Goal: Transaction & Acquisition: Purchase product/service

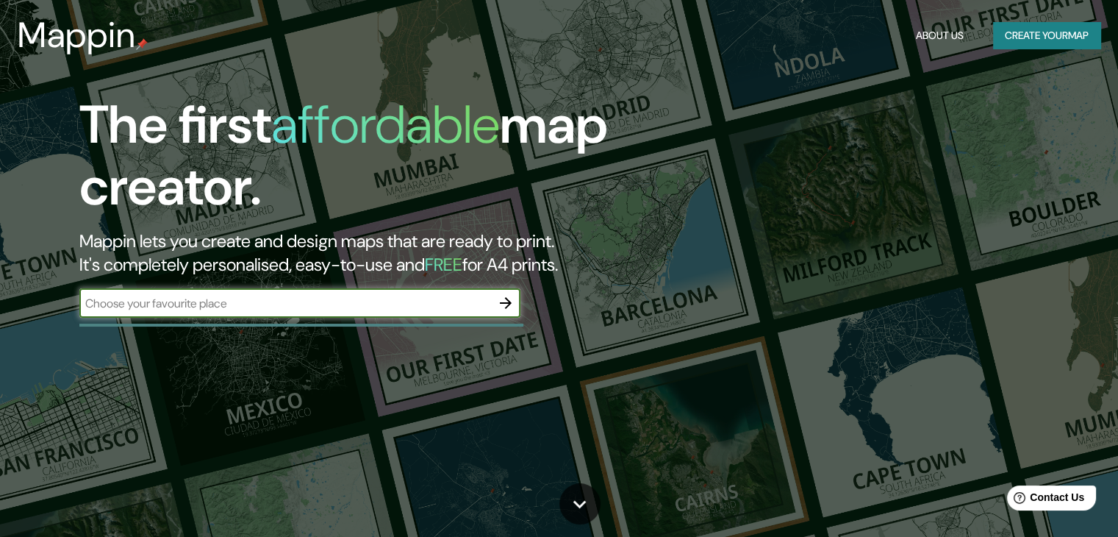
click at [1023, 43] on button "Create your map" at bounding box center [1046, 35] width 107 height 27
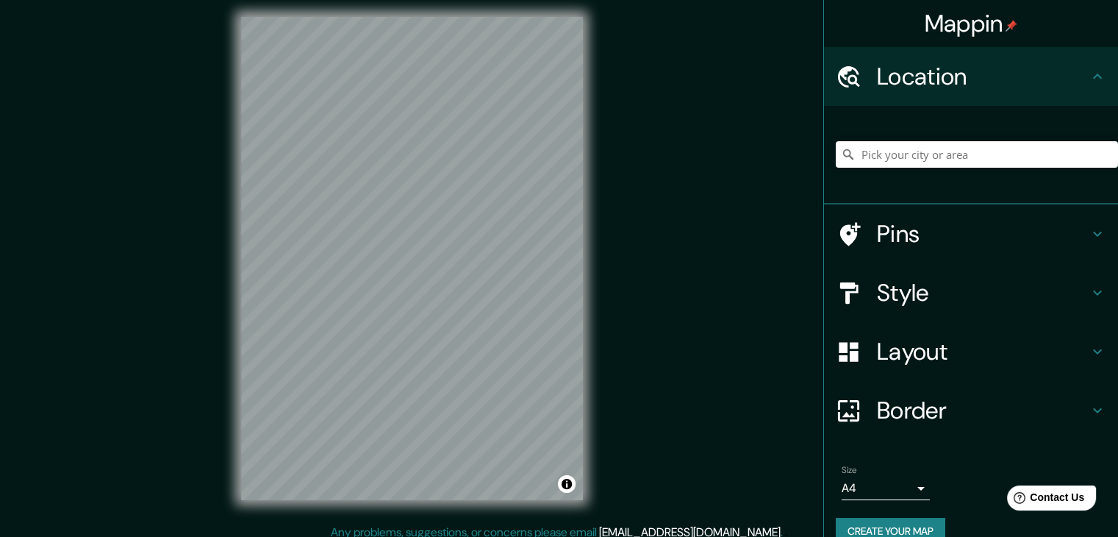
scroll to position [17, 0]
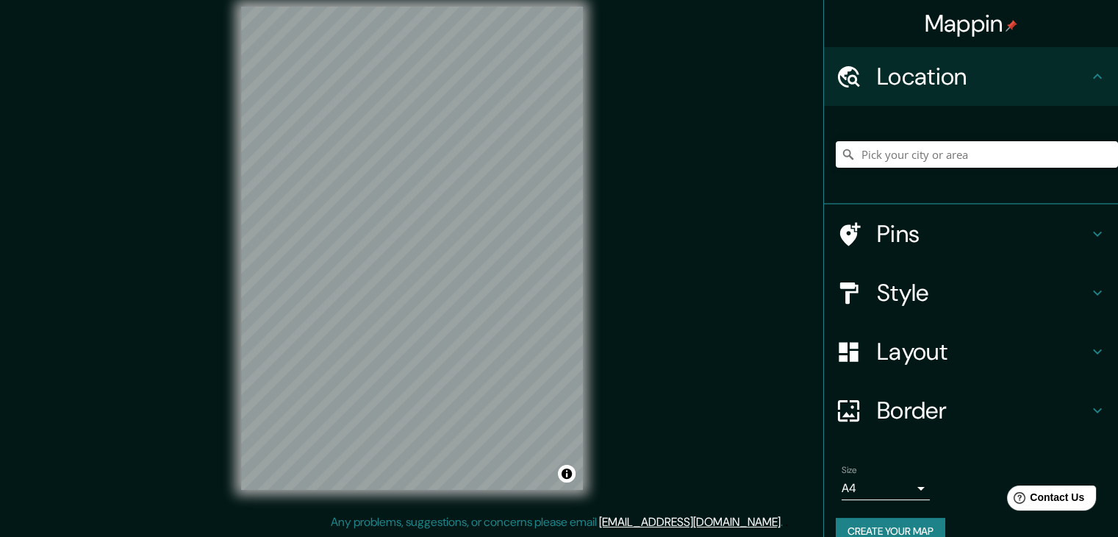
click at [883, 278] on h4 "Style" at bounding box center [983, 292] width 212 height 29
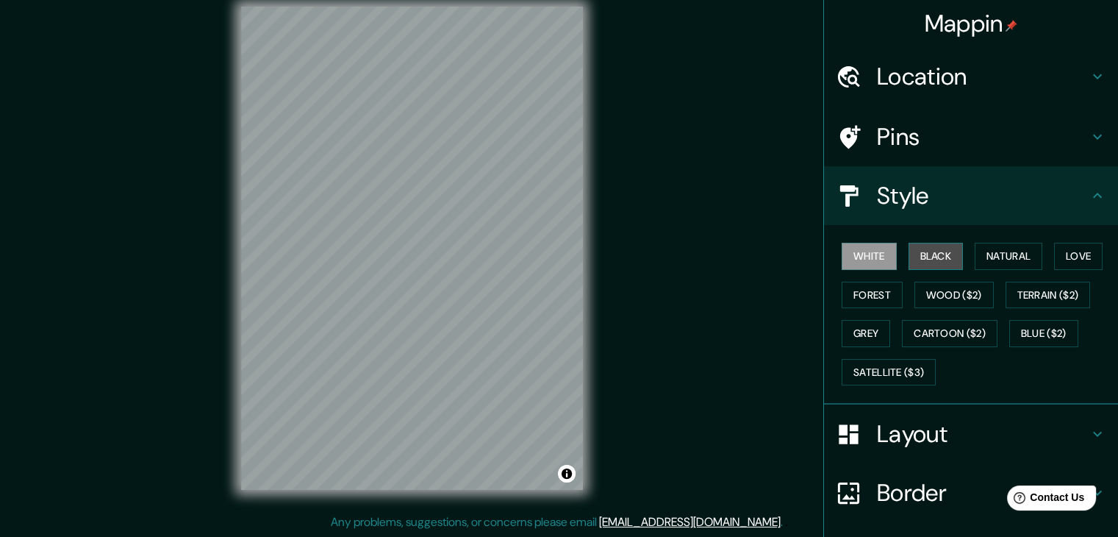
click at [912, 252] on button "Black" at bounding box center [936, 256] width 55 height 27
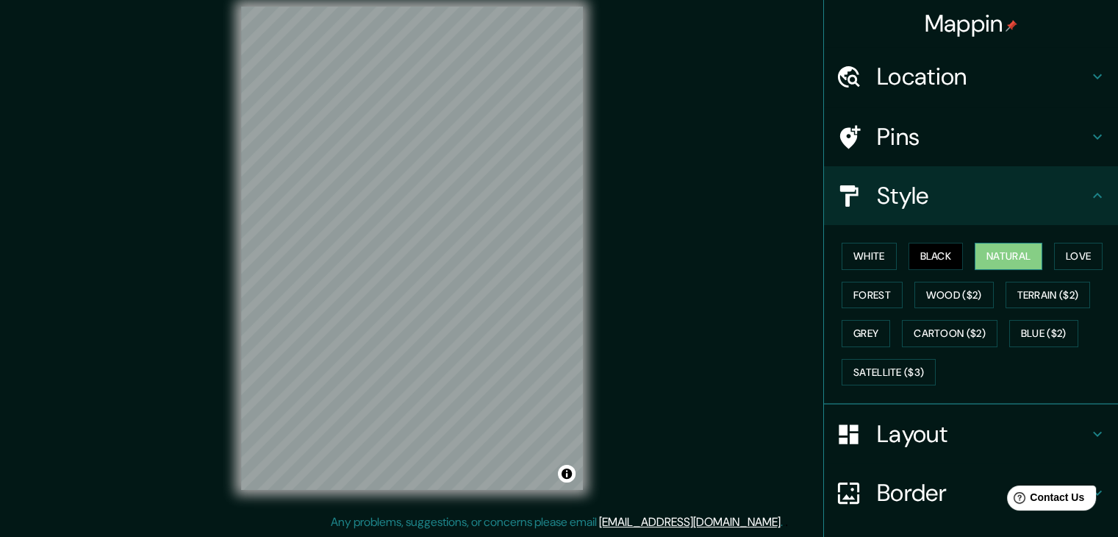
click at [994, 251] on button "Natural" at bounding box center [1009, 256] width 68 height 27
click at [934, 427] on h4 "Layout" at bounding box center [983, 433] width 212 height 29
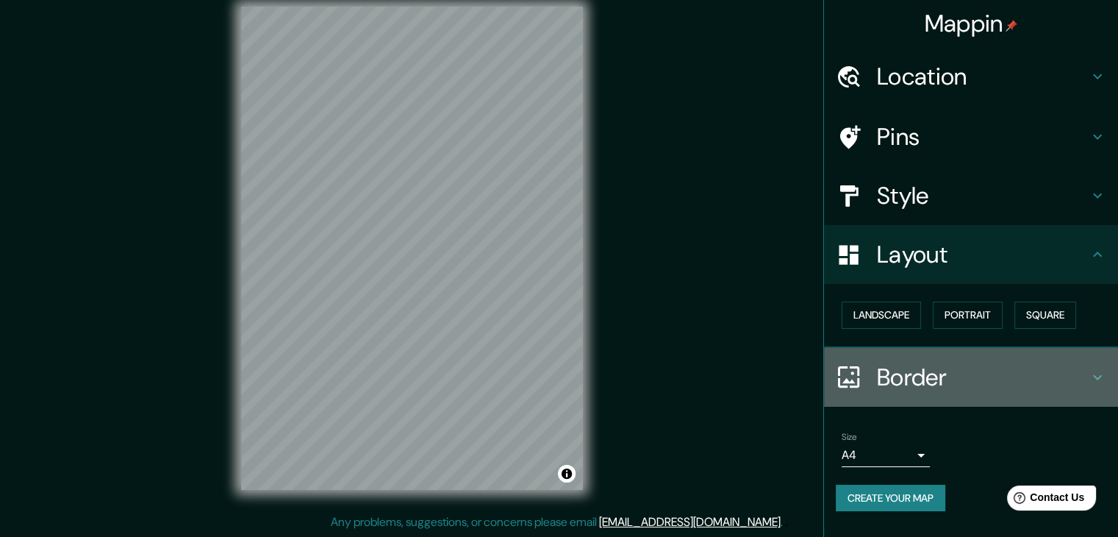
click at [912, 389] on h4 "Border" at bounding box center [983, 376] width 212 height 29
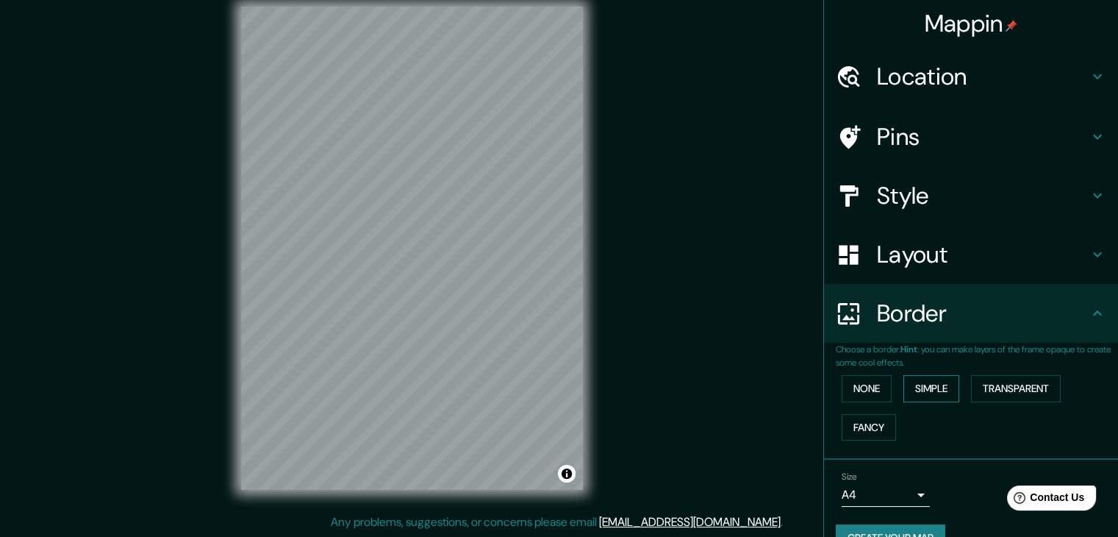
click at [915, 390] on button "Simple" at bounding box center [932, 388] width 56 height 27
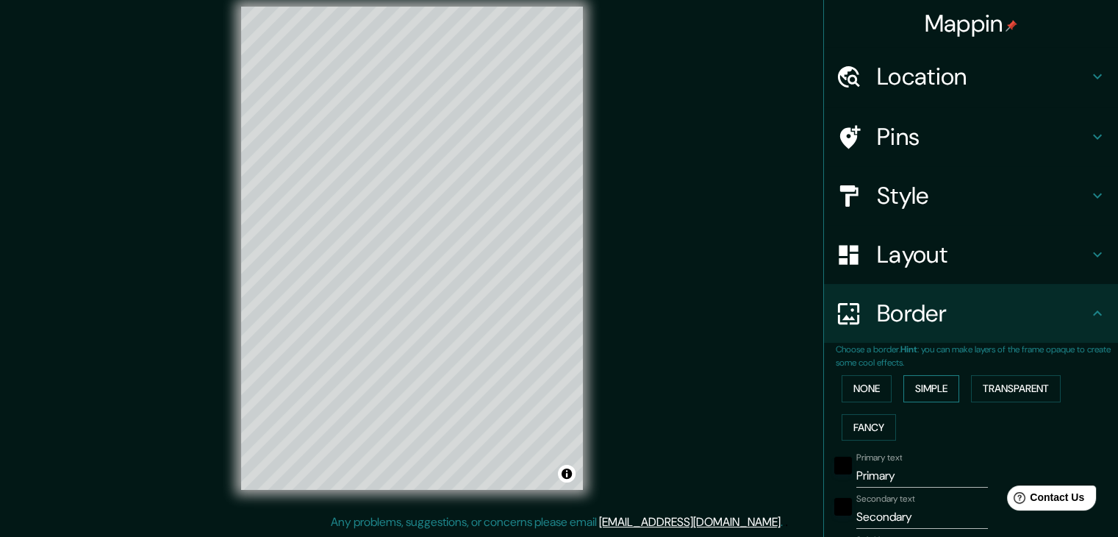
click at [915, 390] on button "Simple" at bounding box center [932, 388] width 56 height 27
type input "37"
click at [859, 391] on button "None" at bounding box center [867, 388] width 50 height 27
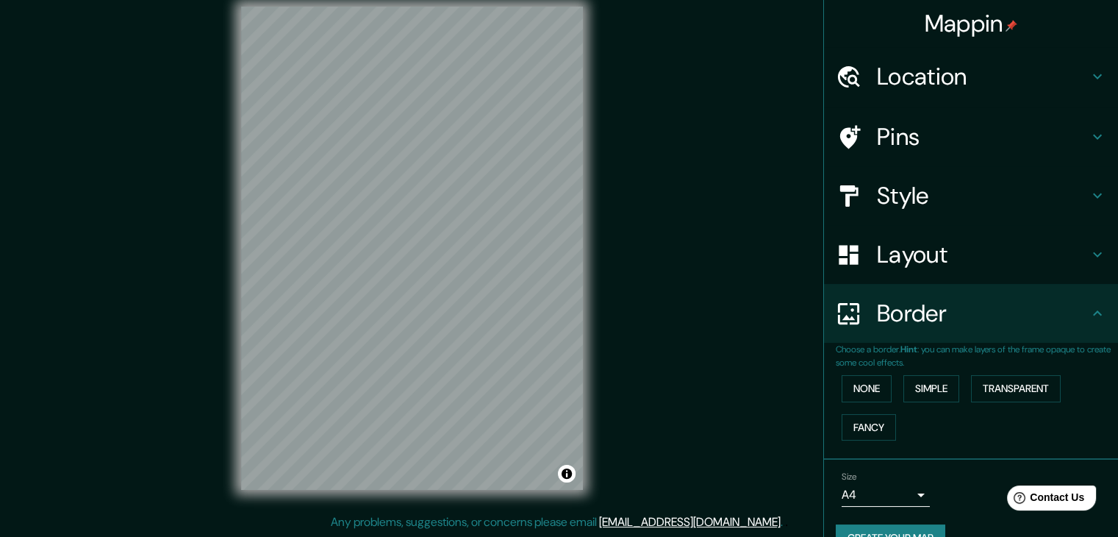
click at [926, 200] on h4 "Style" at bounding box center [983, 195] width 212 height 29
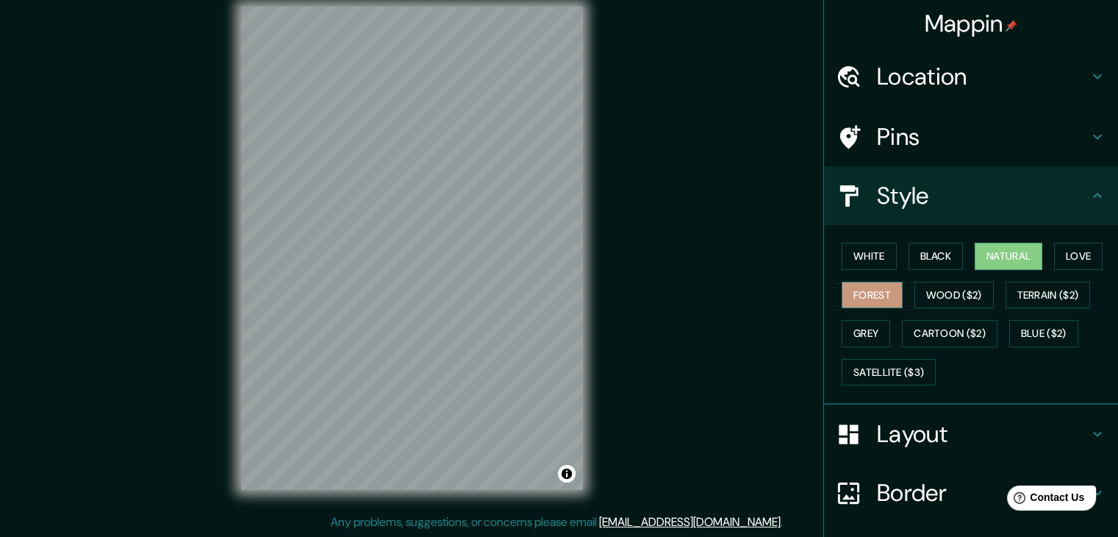
click at [873, 295] on button "Forest" at bounding box center [872, 295] width 61 height 27
click at [873, 333] on button "Grey" at bounding box center [866, 333] width 49 height 27
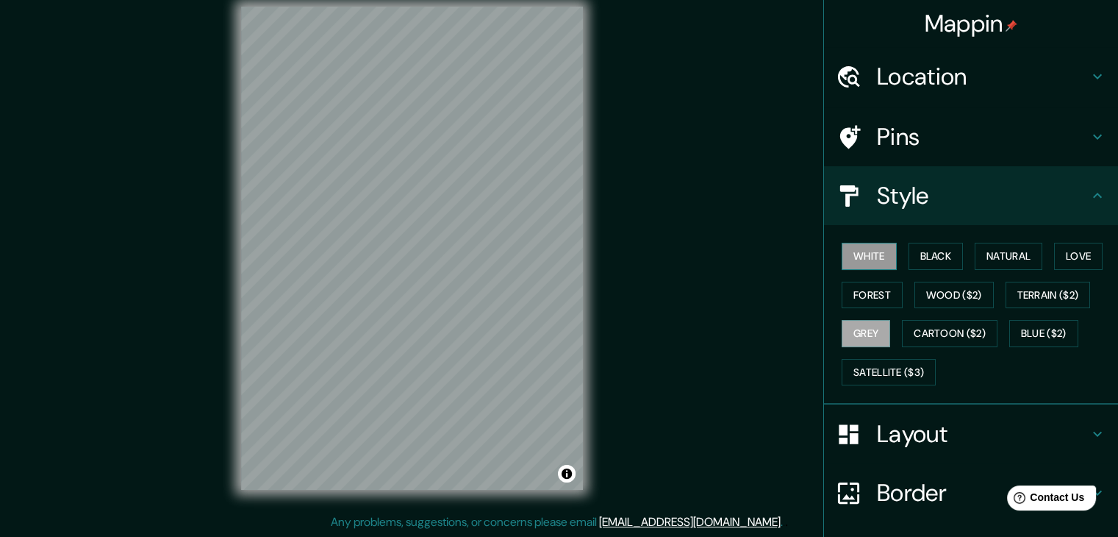
click at [854, 262] on button "White" at bounding box center [869, 256] width 55 height 27
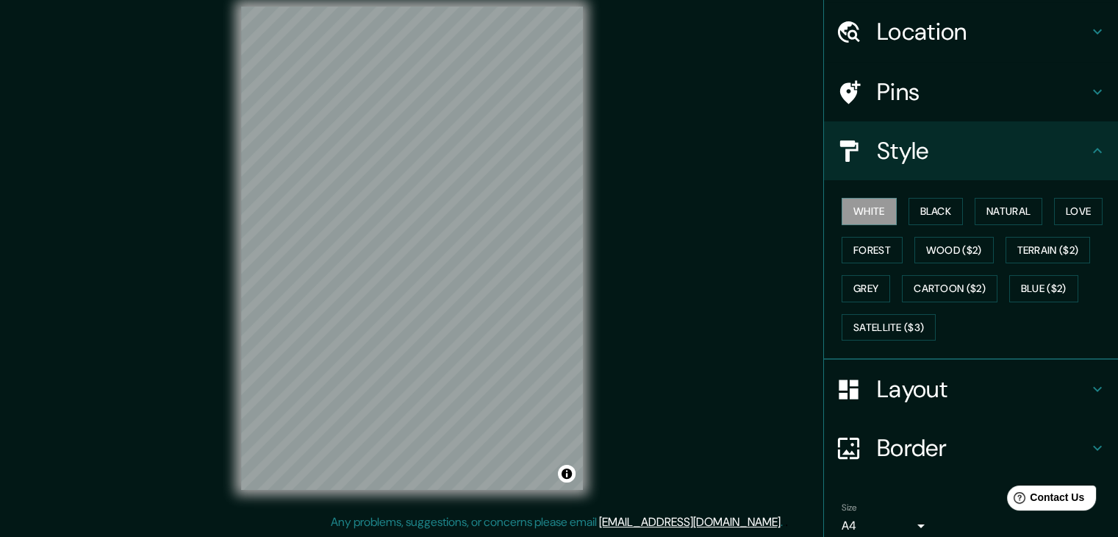
scroll to position [106, 0]
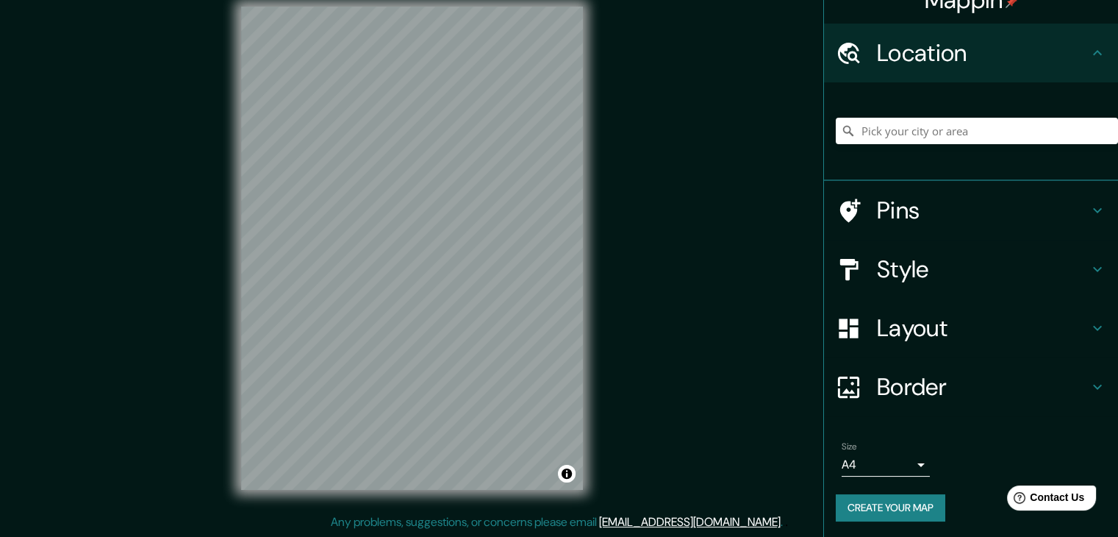
scroll to position [25, 0]
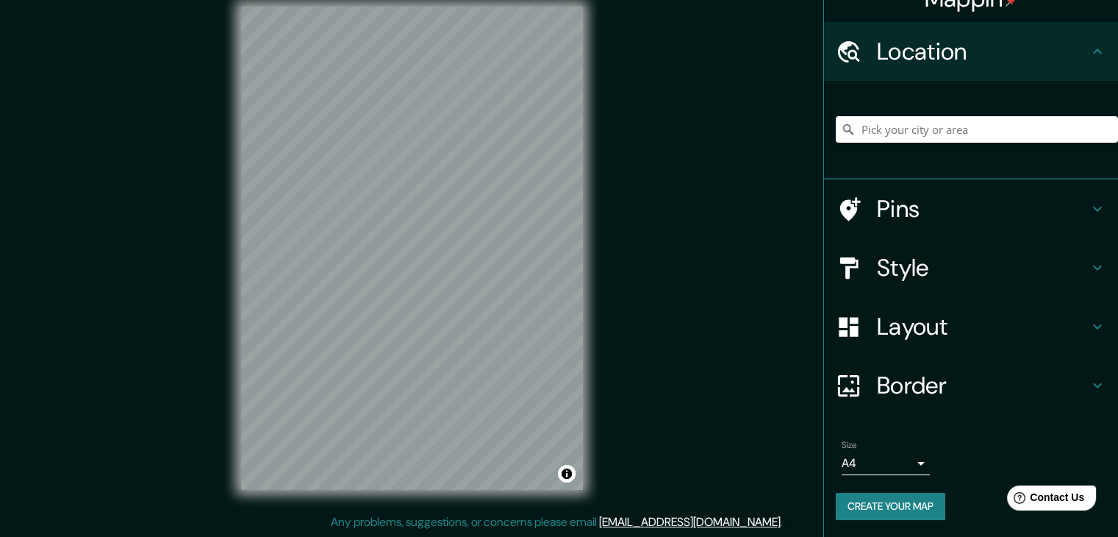
click at [903, 337] on h4 "Layout" at bounding box center [983, 326] width 212 height 29
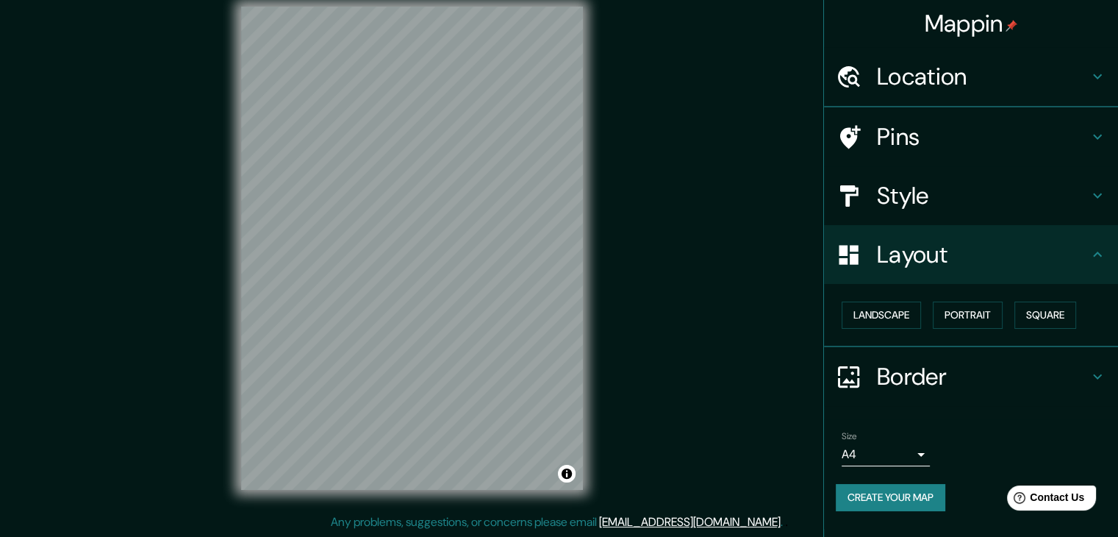
scroll to position [0, 0]
click at [918, 314] on button "Landscape" at bounding box center [881, 314] width 79 height 27
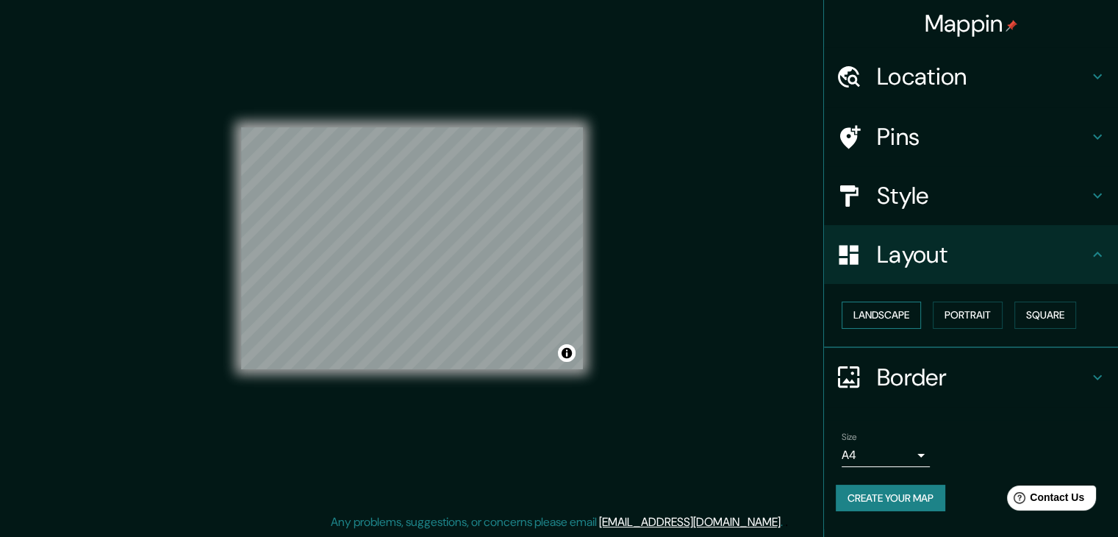
click at [918, 314] on button "Landscape" at bounding box center [881, 314] width 79 height 27
click at [950, 315] on button "Portrait" at bounding box center [968, 314] width 70 height 27
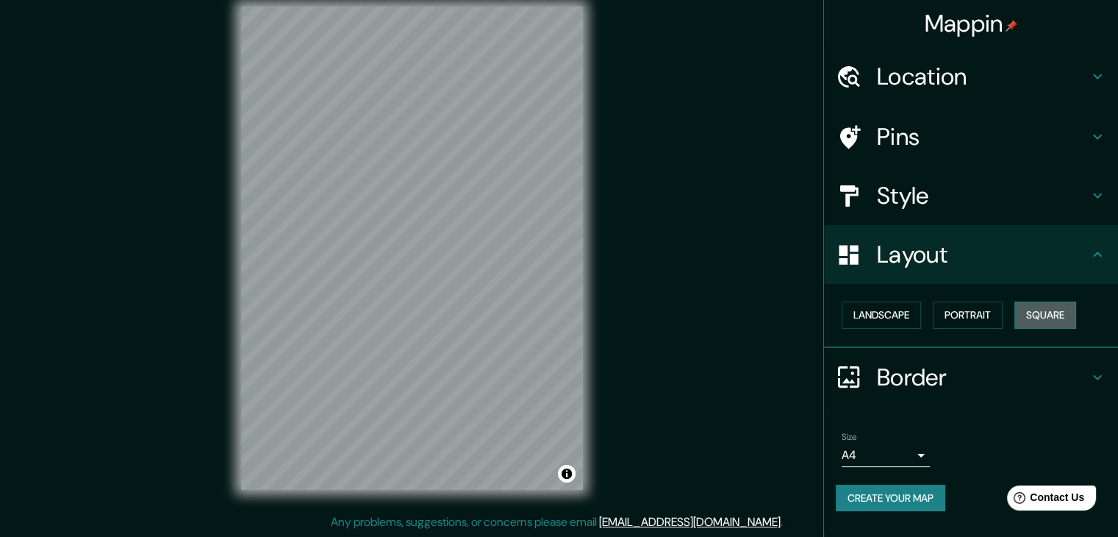
click at [1041, 305] on button "Square" at bounding box center [1046, 314] width 62 height 27
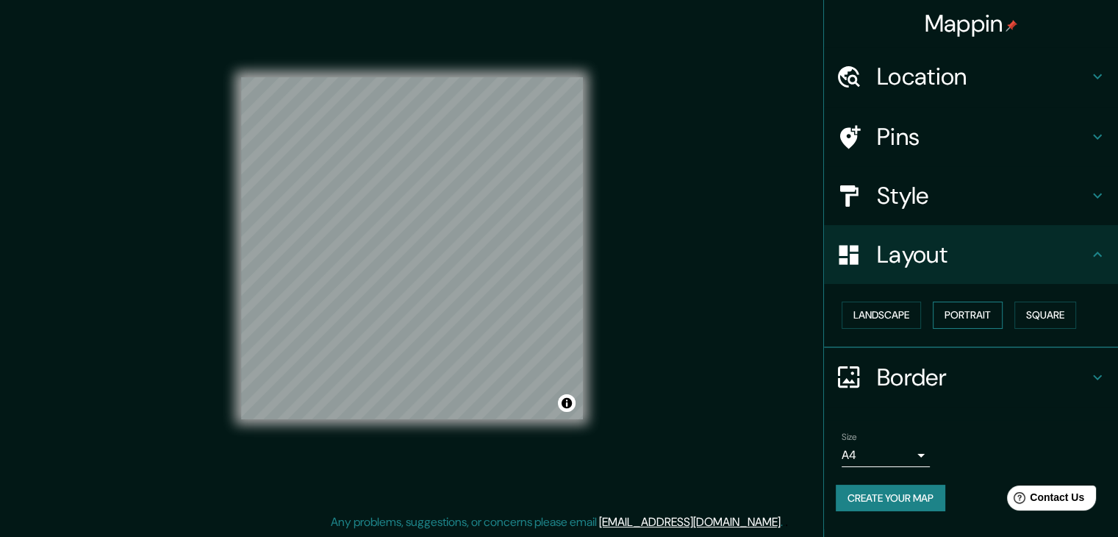
click at [959, 318] on button "Portrait" at bounding box center [968, 314] width 70 height 27
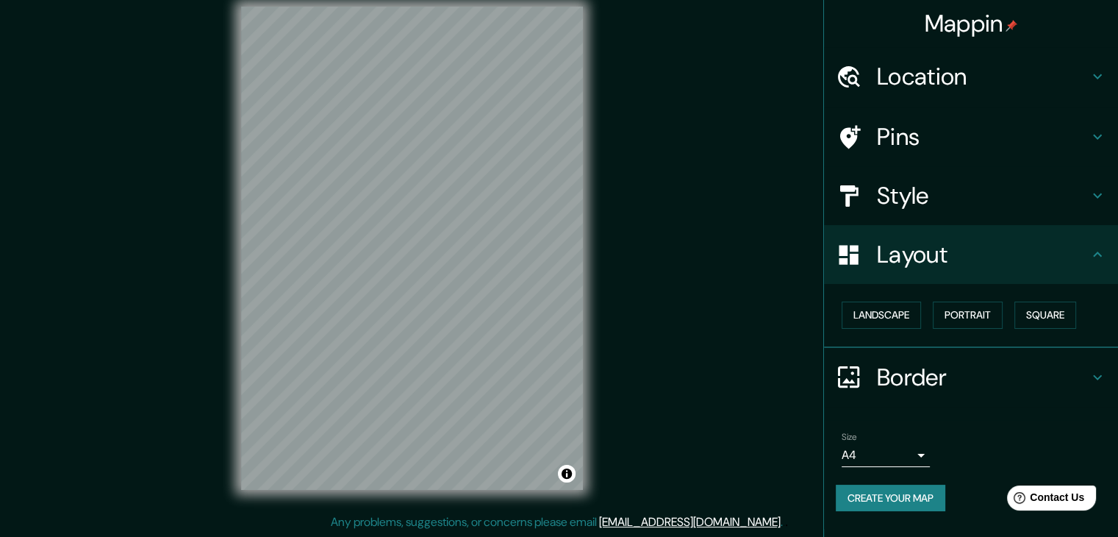
click at [931, 182] on h4 "Style" at bounding box center [983, 195] width 212 height 29
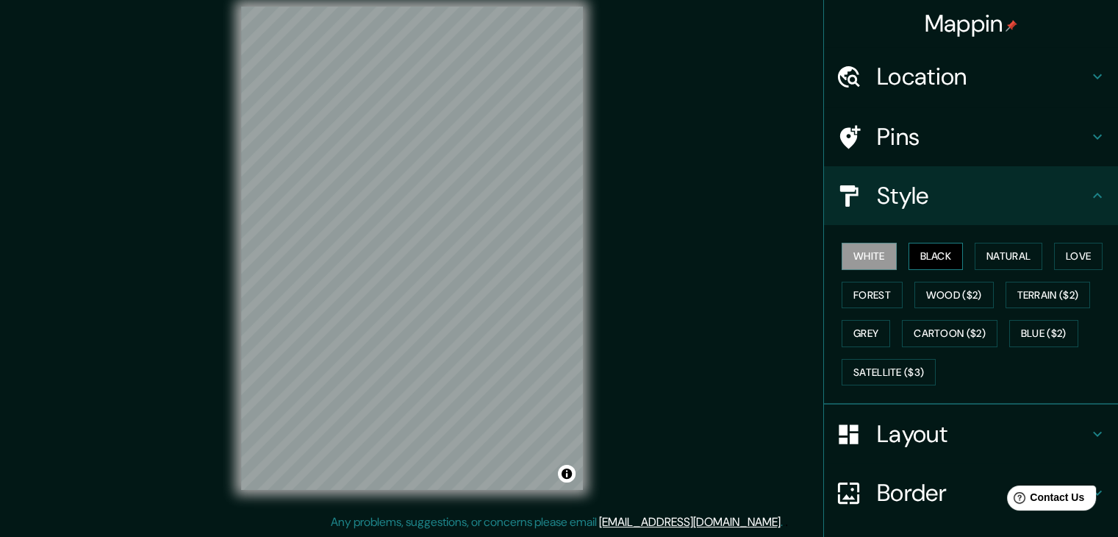
click at [934, 243] on button "Black" at bounding box center [936, 256] width 55 height 27
click at [878, 262] on button "White" at bounding box center [869, 256] width 55 height 27
click at [909, 259] on button "Black" at bounding box center [936, 256] width 55 height 27
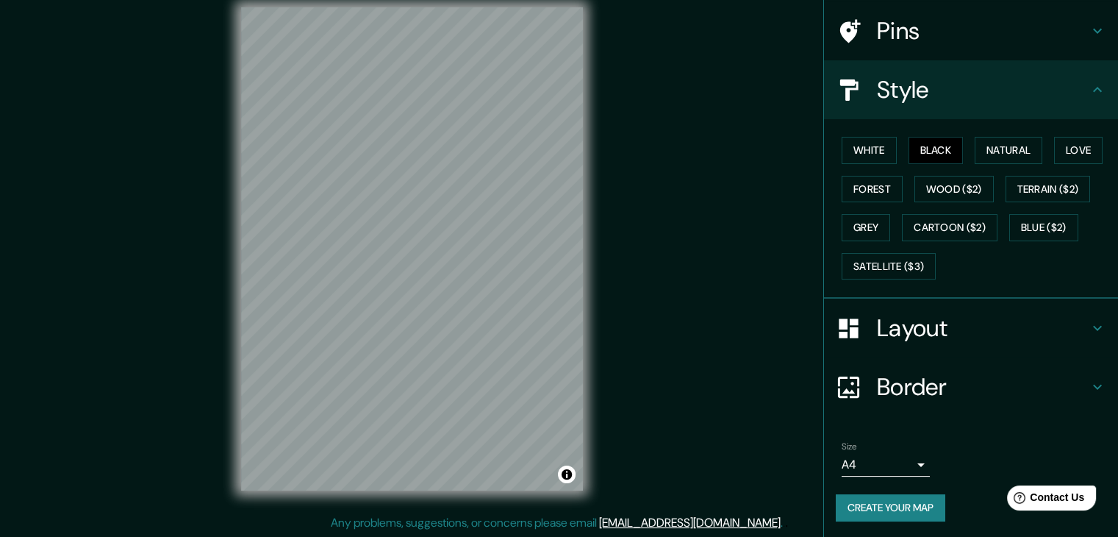
scroll to position [17, 0]
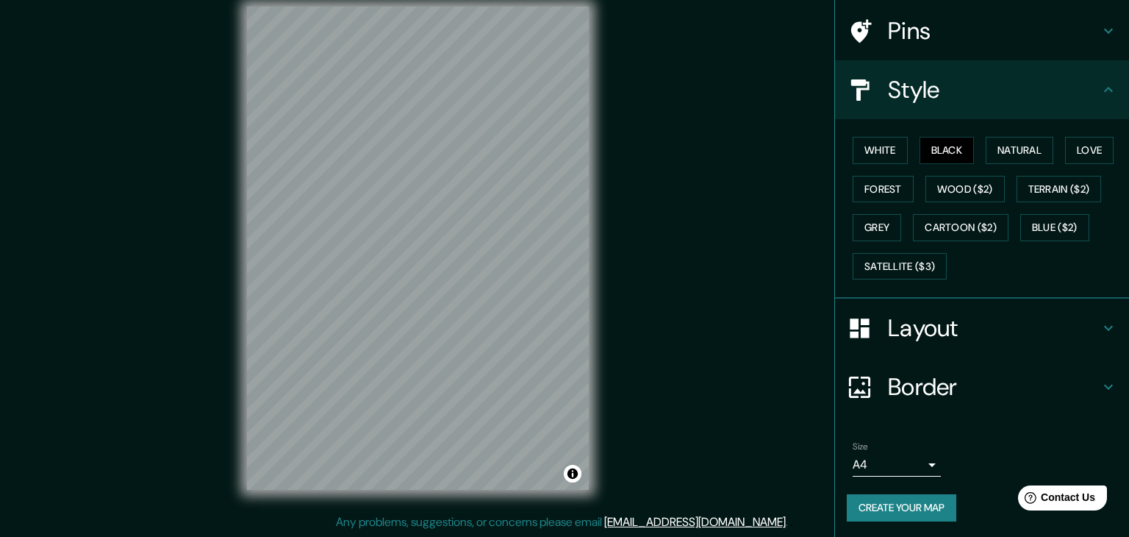
click at [897, 465] on body "Mappin Location Pins Style White Black Natural Love Forest Wood ($2) Terrain ($…" at bounding box center [564, 251] width 1129 height 537
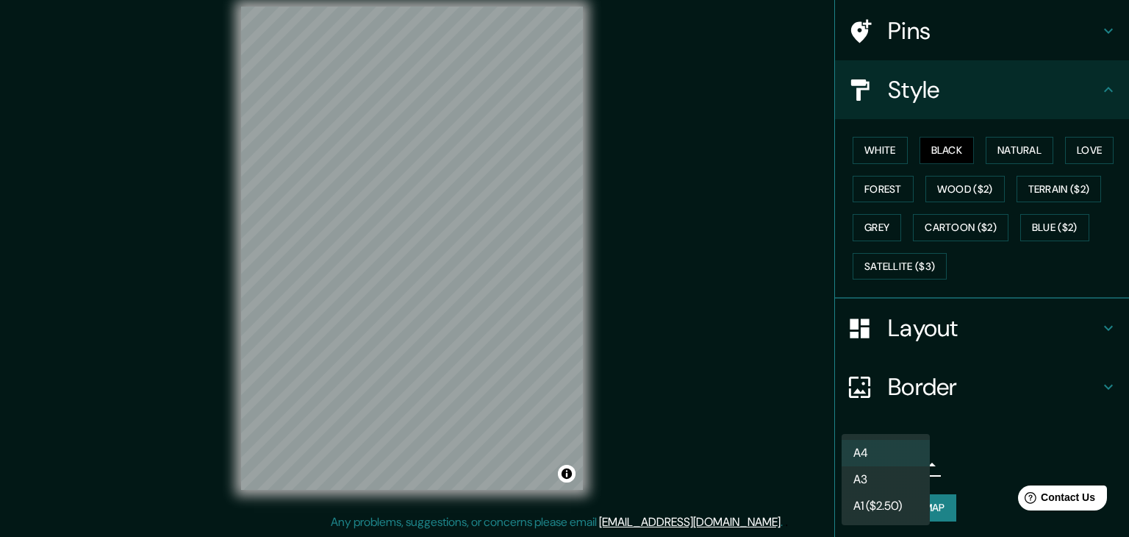
click at [862, 479] on li "A3" at bounding box center [886, 479] width 88 height 26
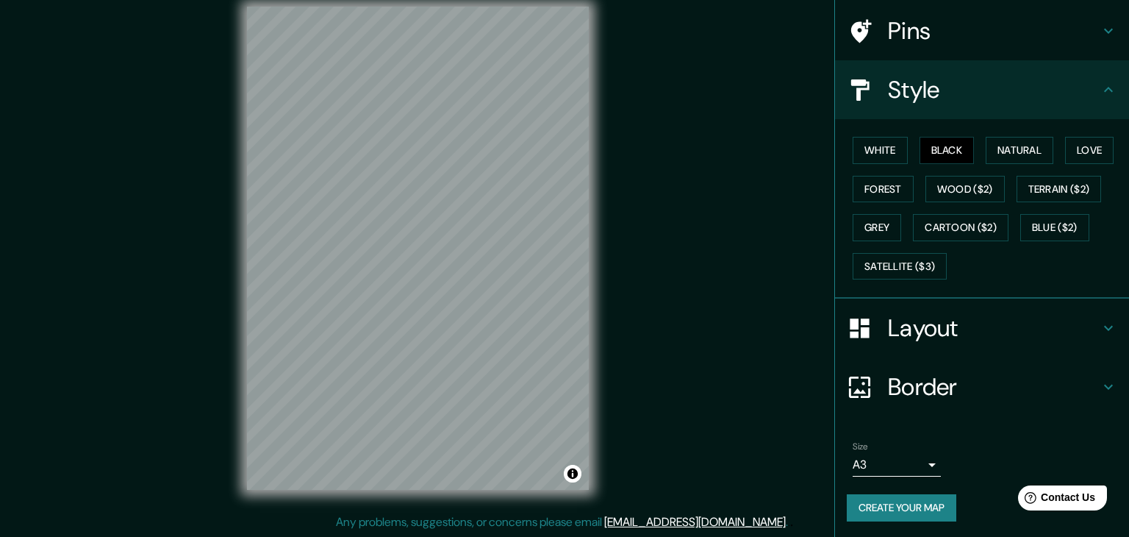
click at [862, 464] on body "Mappin Location Pins Style White Black Natural Love Forest Wood ($2) Terrain ($…" at bounding box center [564, 251] width 1129 height 537
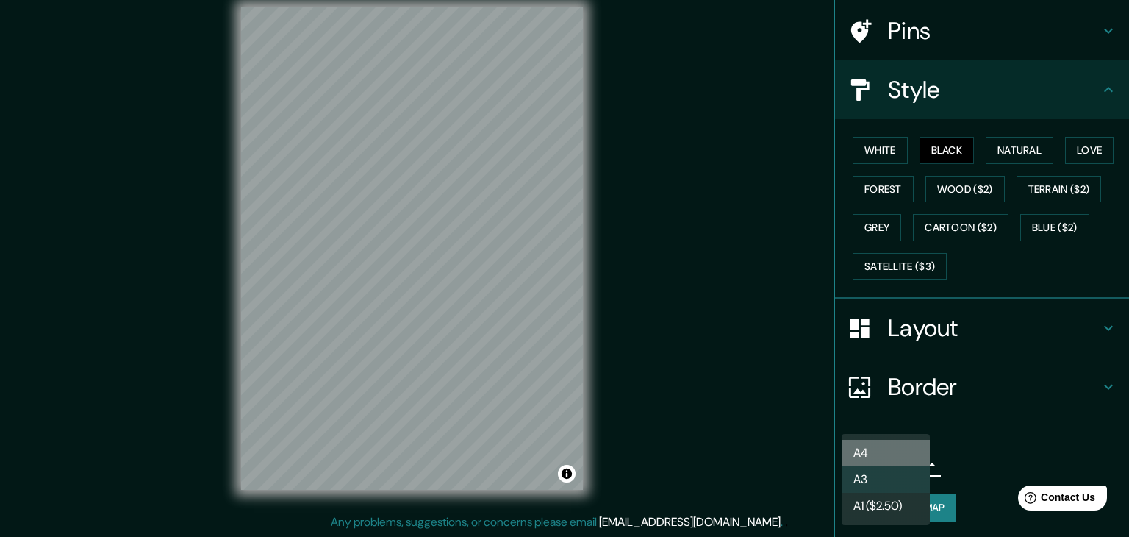
click at [873, 456] on li "A4" at bounding box center [886, 453] width 88 height 26
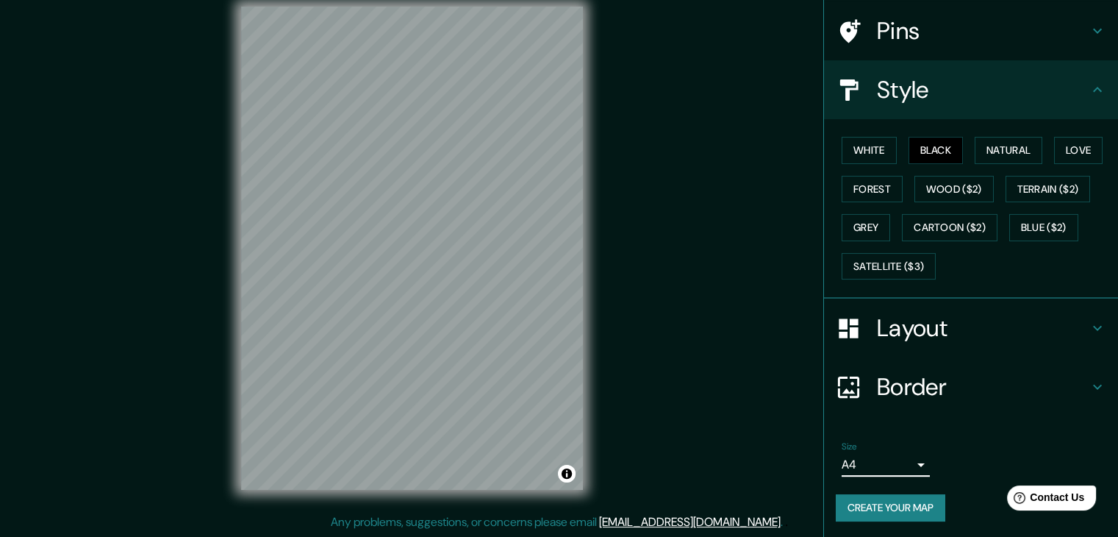
click at [879, 385] on h4 "Border" at bounding box center [983, 386] width 212 height 29
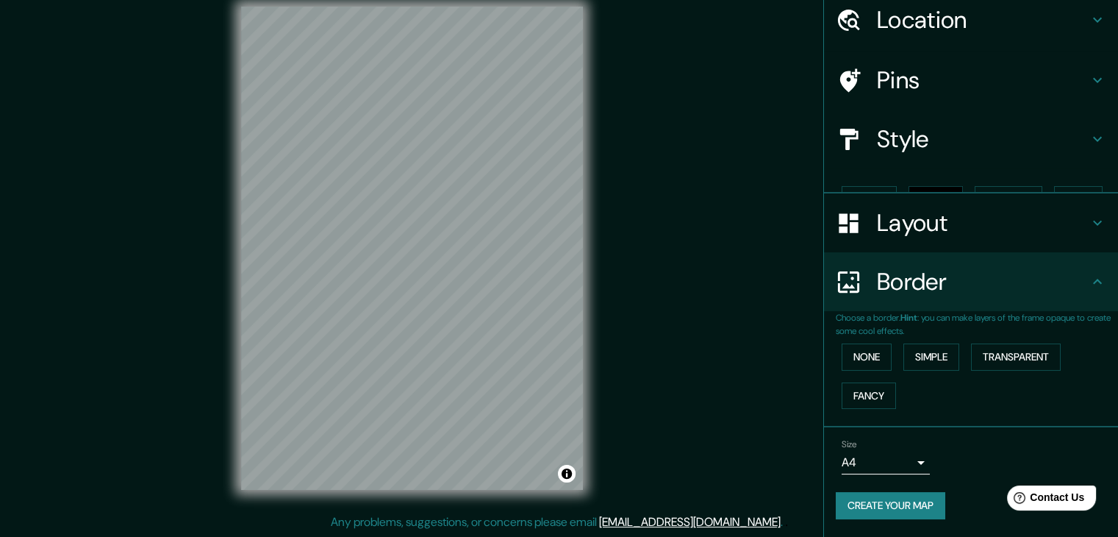
scroll to position [31, 0]
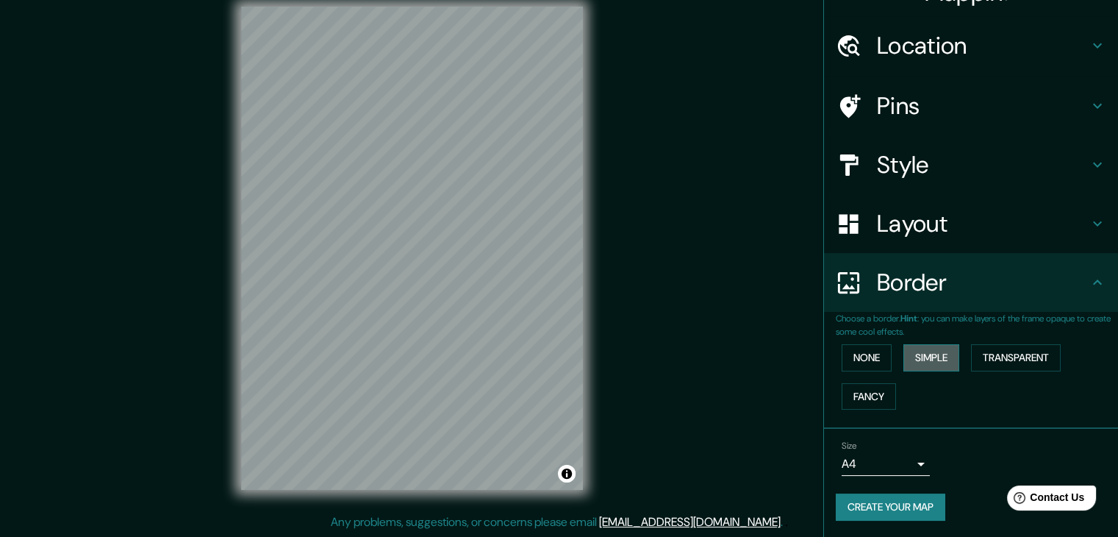
click at [921, 354] on button "Simple" at bounding box center [932, 357] width 56 height 27
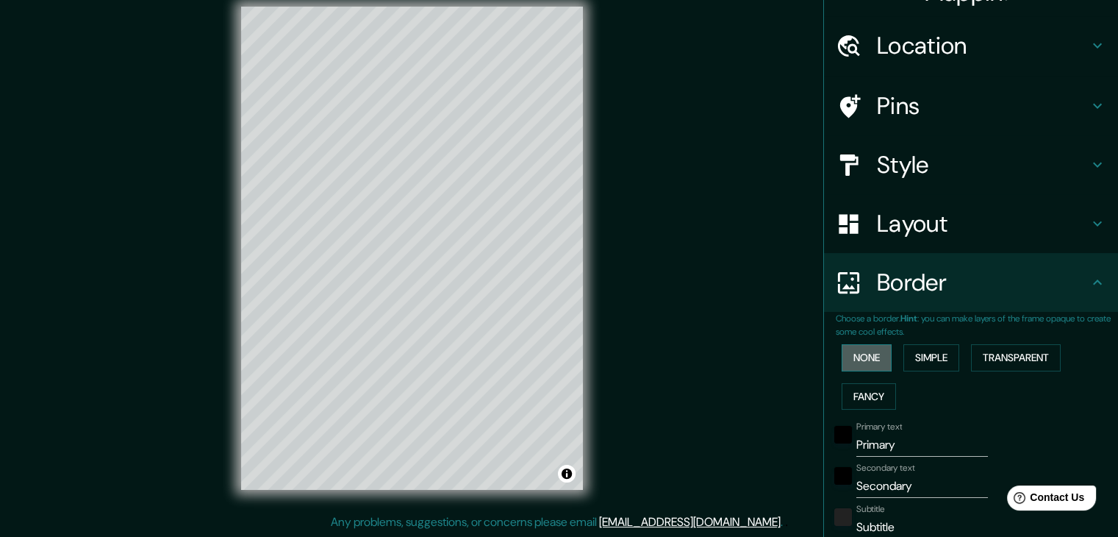
click at [864, 351] on button "None" at bounding box center [867, 357] width 50 height 27
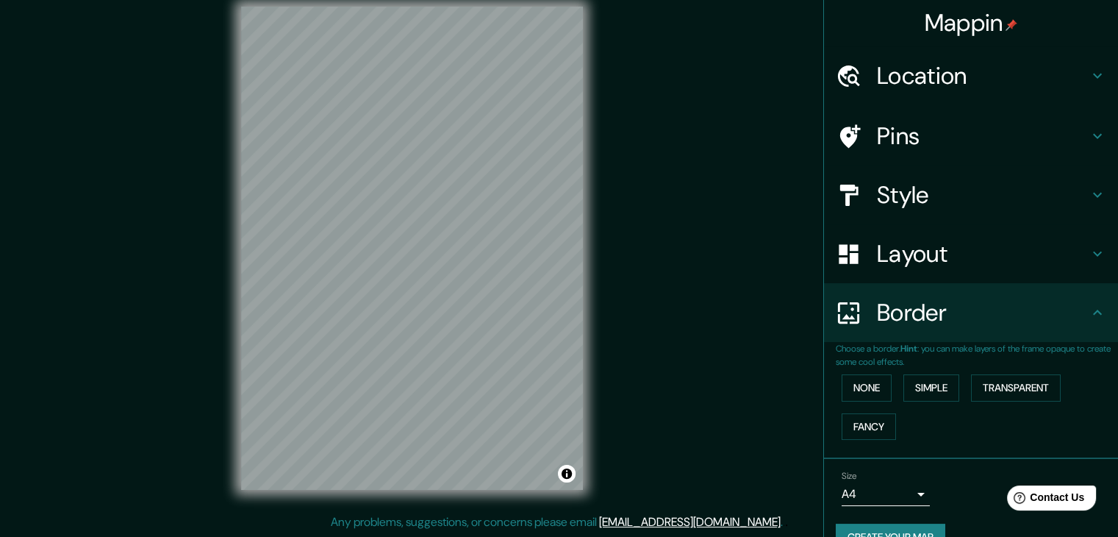
scroll to position [0, 0]
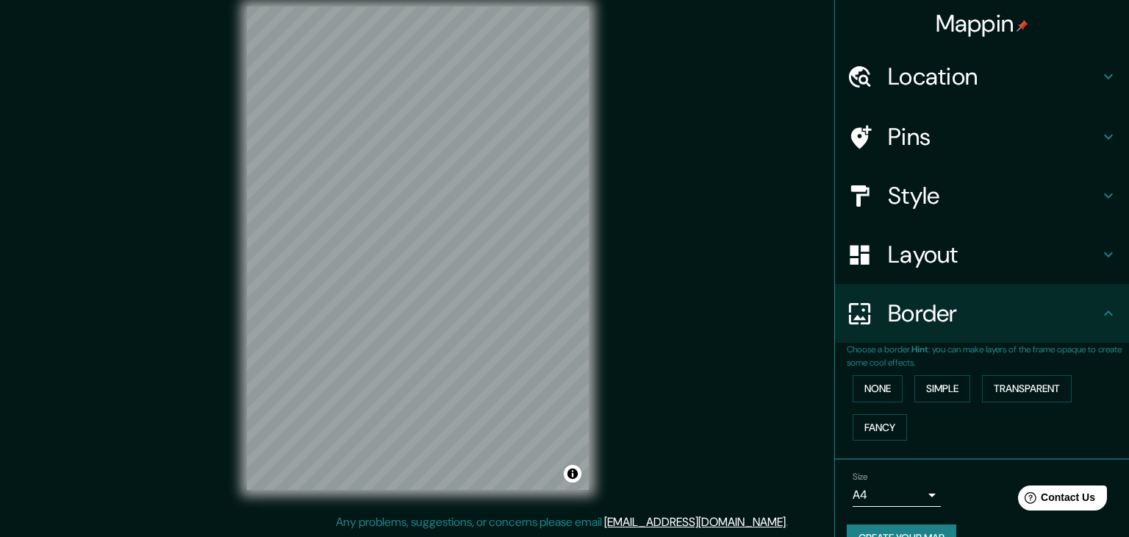
click at [907, 494] on body "Mappin Location Pins Style Layout Border Choose a border. Hint : you can make l…" at bounding box center [564, 251] width 1129 height 537
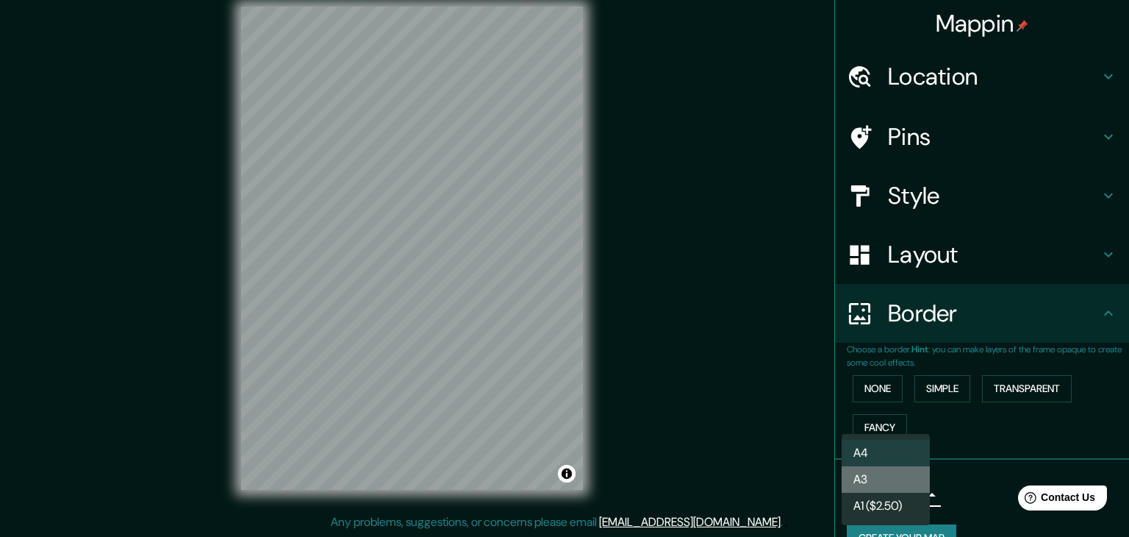
click at [856, 476] on li "A3" at bounding box center [886, 479] width 88 height 26
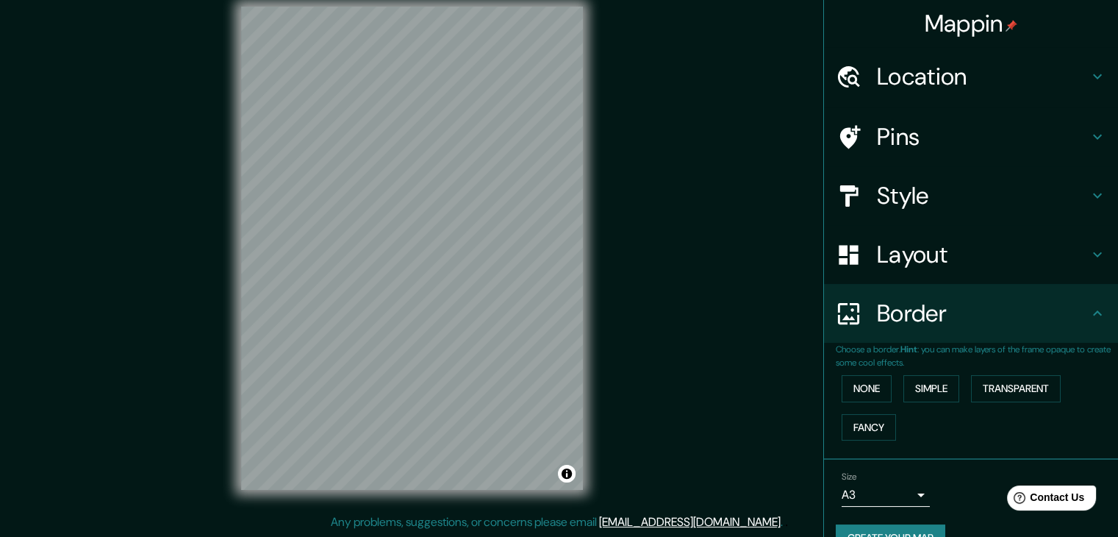
click at [892, 271] on div "Layout" at bounding box center [971, 254] width 294 height 59
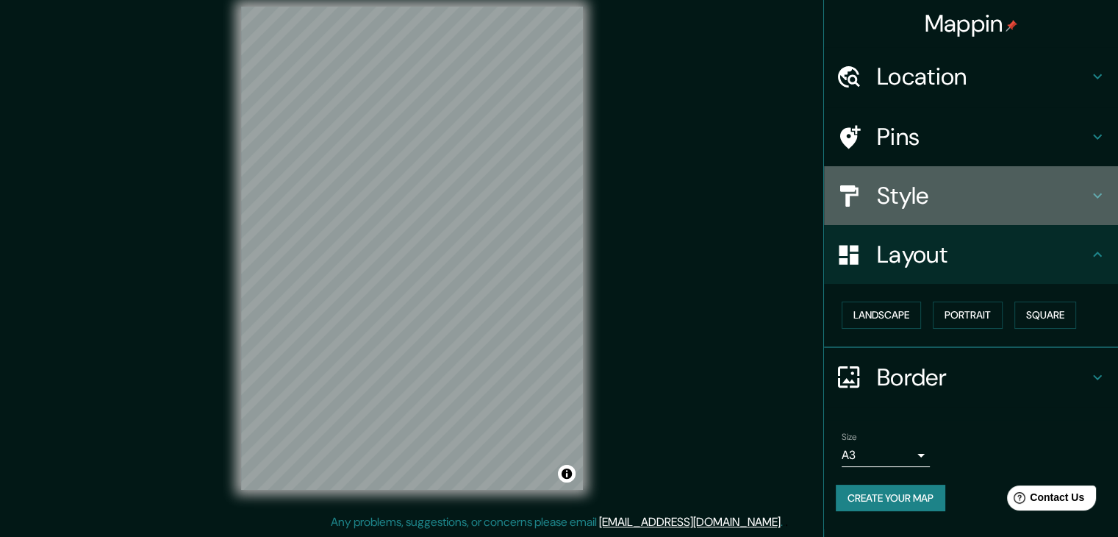
click at [904, 181] on h4 "Style" at bounding box center [983, 195] width 212 height 29
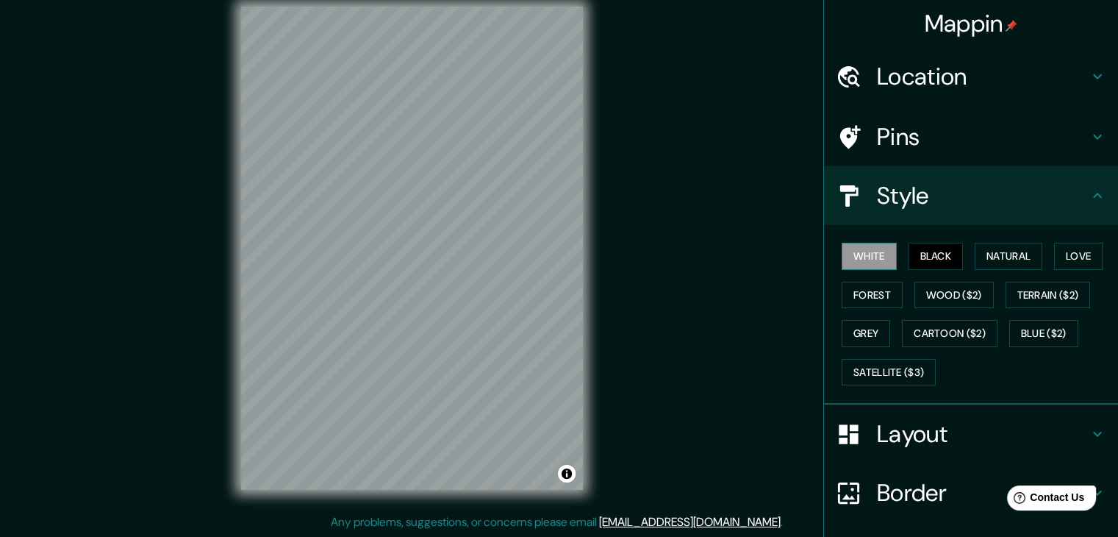
click at [868, 262] on button "White" at bounding box center [869, 256] width 55 height 27
click at [1016, 264] on button "Natural" at bounding box center [1009, 256] width 68 height 27
click at [865, 262] on button "White" at bounding box center [869, 256] width 55 height 27
click at [986, 262] on button "Natural" at bounding box center [1009, 256] width 68 height 27
click at [856, 262] on button "White" at bounding box center [869, 256] width 55 height 27
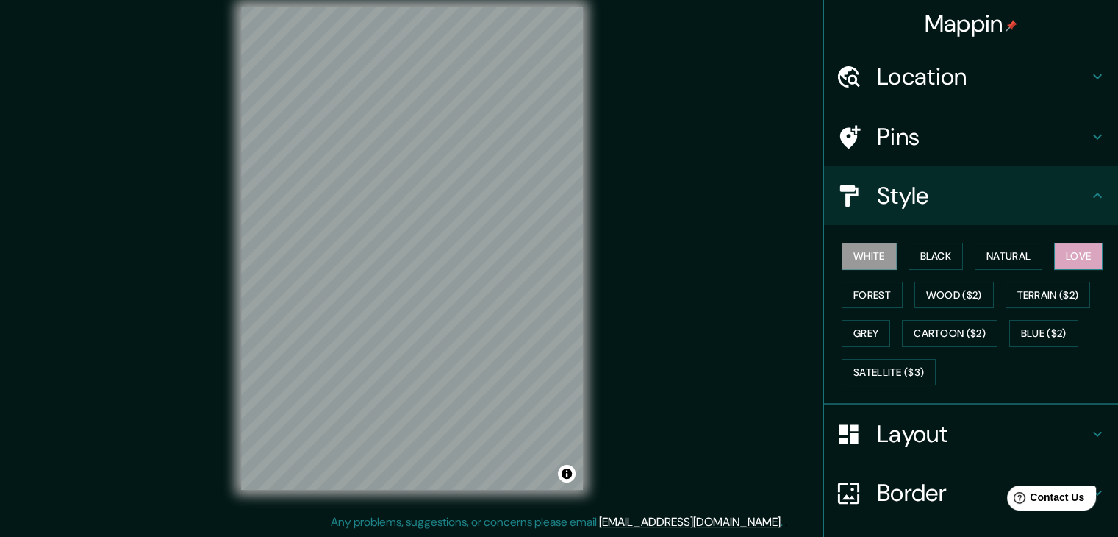
click at [1070, 254] on button "Love" at bounding box center [1078, 256] width 49 height 27
click at [868, 290] on button "Forest" at bounding box center [872, 295] width 61 height 27
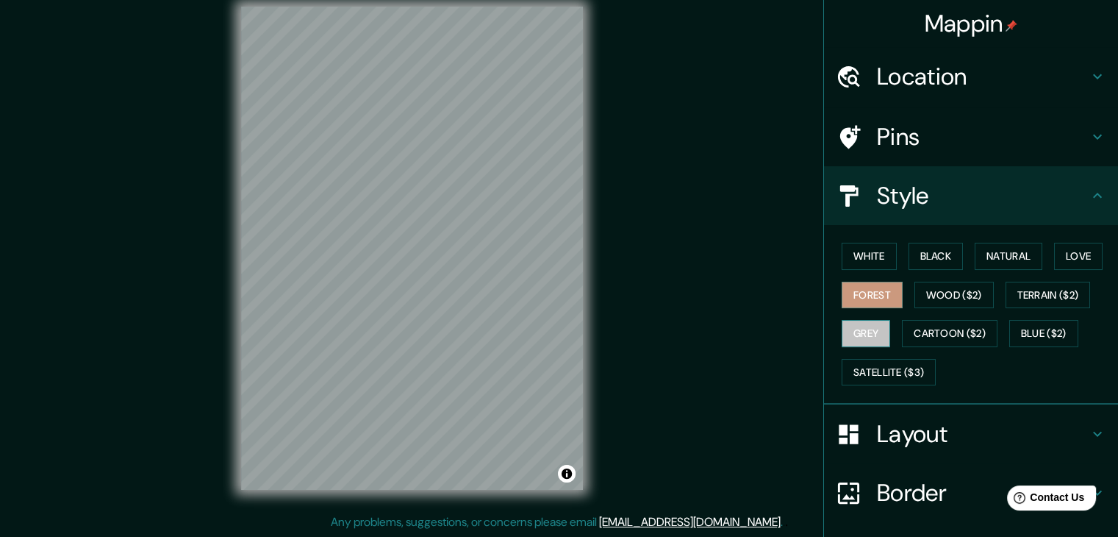
click at [862, 325] on button "Grey" at bounding box center [866, 333] width 49 height 27
click at [1065, 248] on button "Love" at bounding box center [1078, 256] width 49 height 27
click at [860, 296] on button "Forest" at bounding box center [872, 295] width 61 height 27
click at [1072, 253] on button "Love" at bounding box center [1078, 256] width 49 height 27
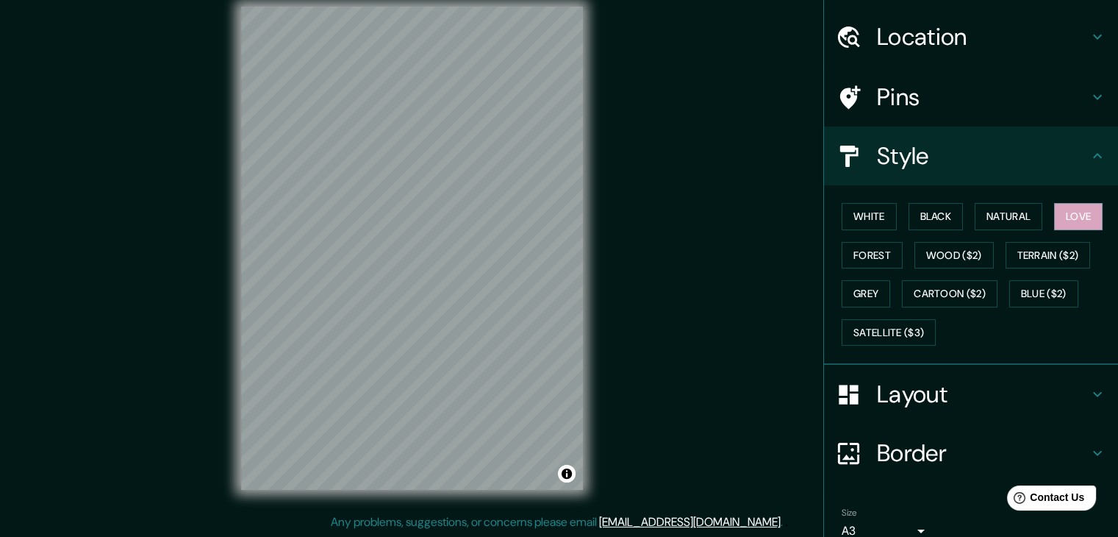
scroll to position [106, 0]
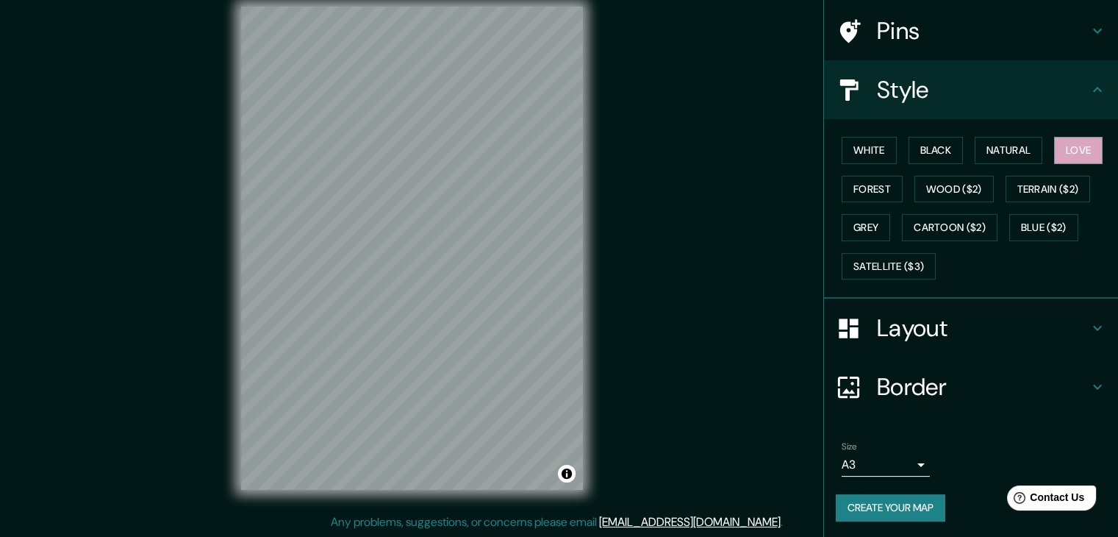
click at [876, 458] on body "Mappin Location Pins Style White Black Natural Love Forest Wood ($2) Terrain ($…" at bounding box center [559, 251] width 1118 height 537
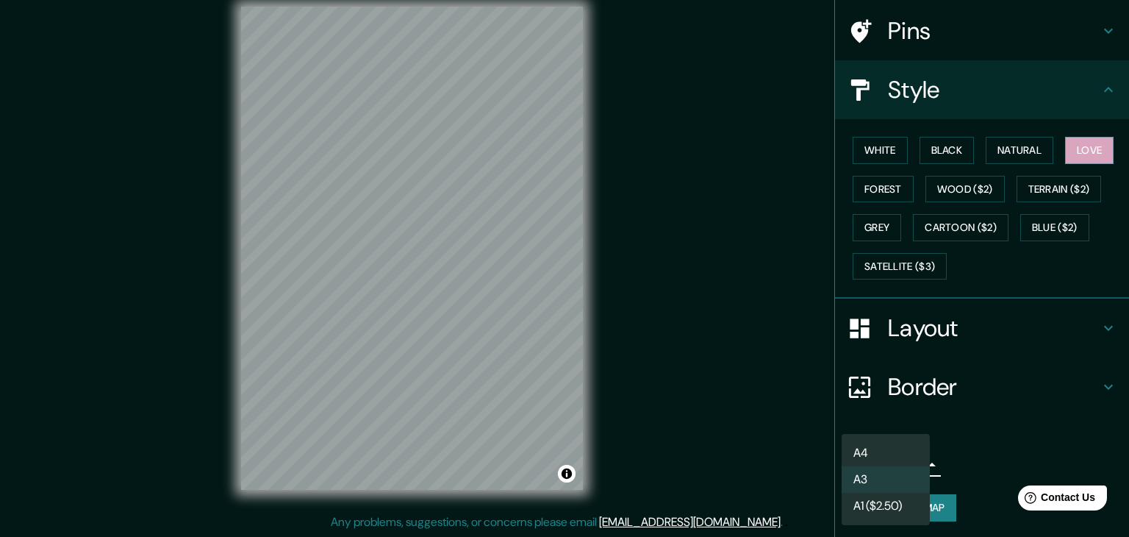
click at [867, 449] on li "A4" at bounding box center [886, 453] width 88 height 26
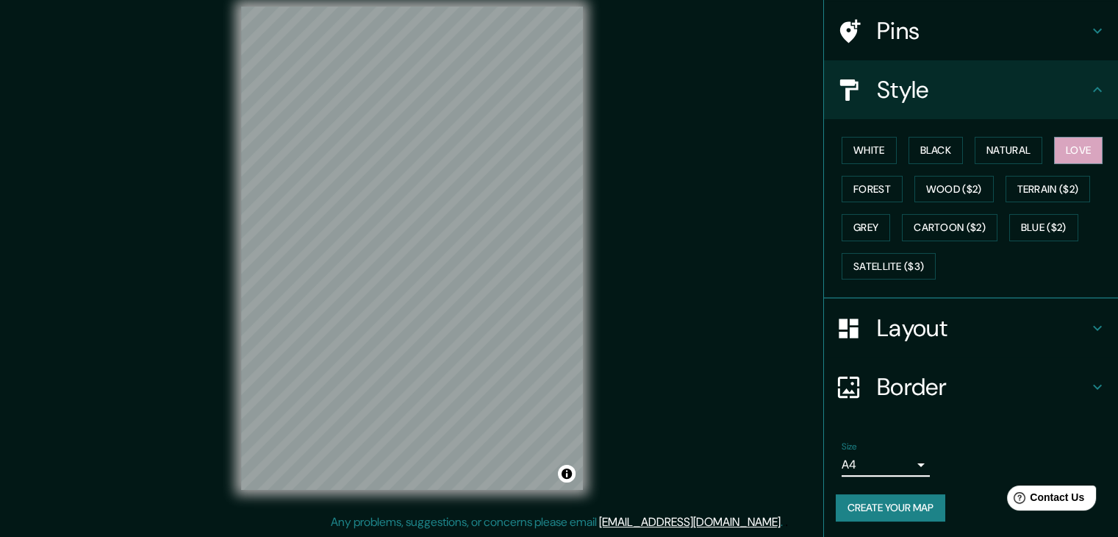
click at [873, 500] on button "Create your map" at bounding box center [891, 507] width 110 height 27
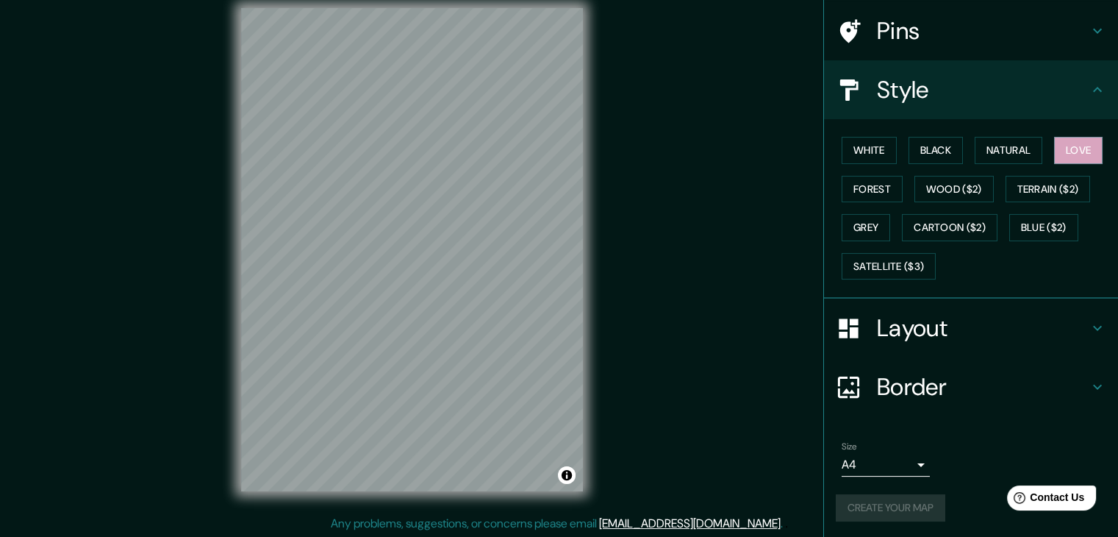
scroll to position [17, 0]
click at [913, 515] on div "Create your map" at bounding box center [971, 507] width 271 height 27
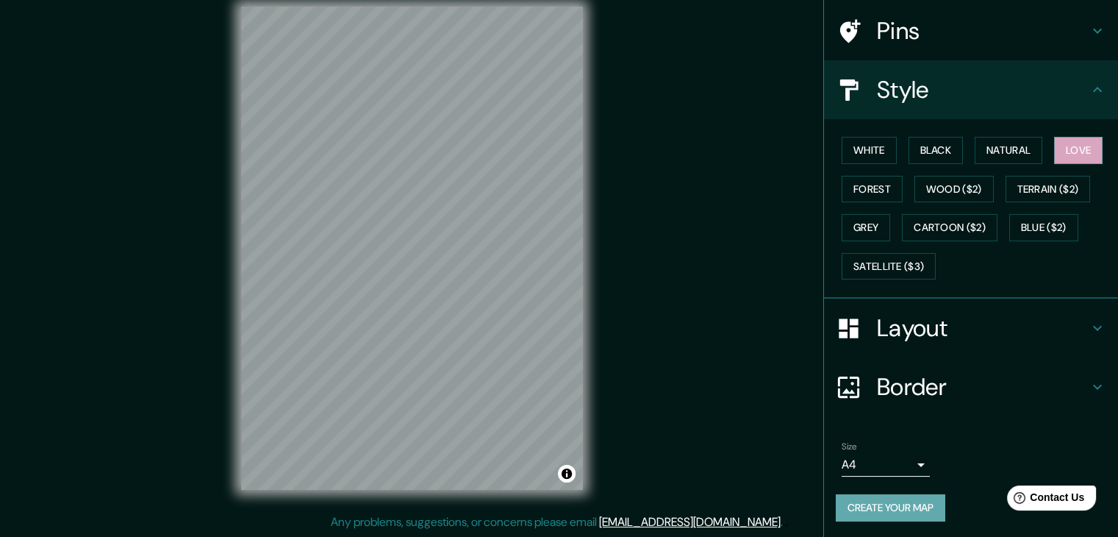
click at [888, 514] on button "Create your map" at bounding box center [891, 507] width 110 height 27
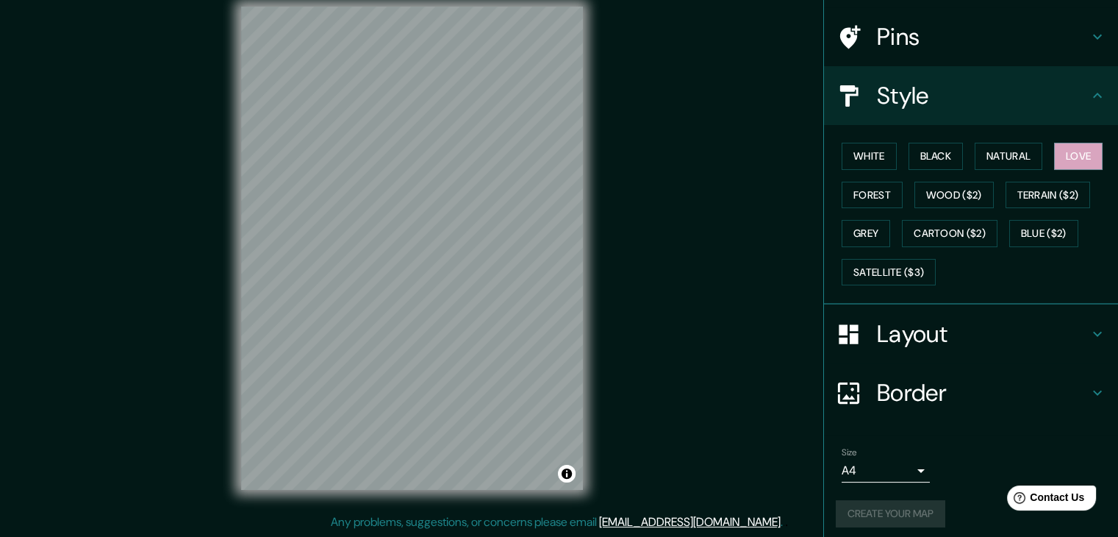
scroll to position [106, 0]
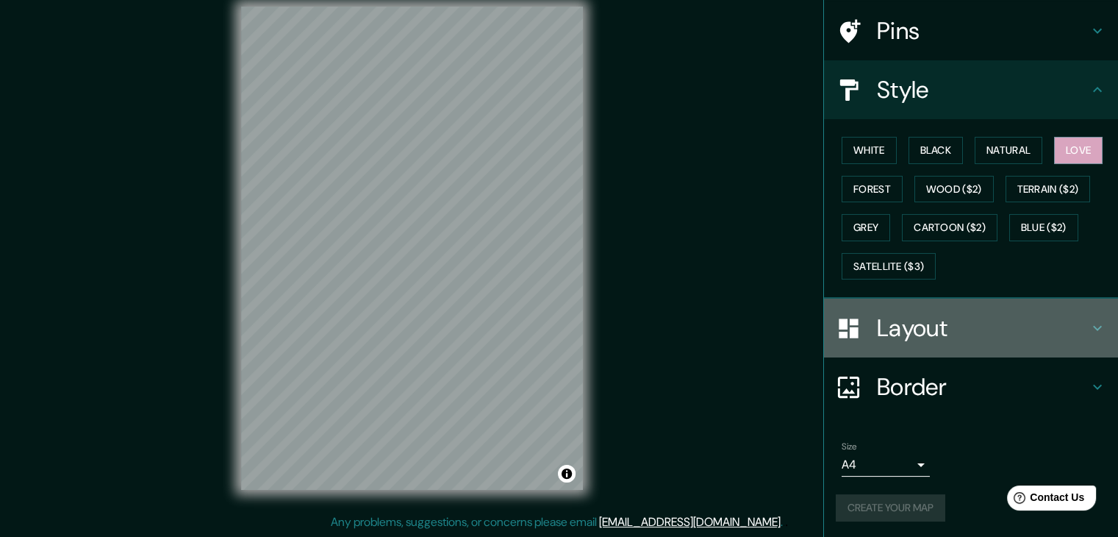
click at [953, 342] on div "Layout" at bounding box center [971, 328] width 294 height 59
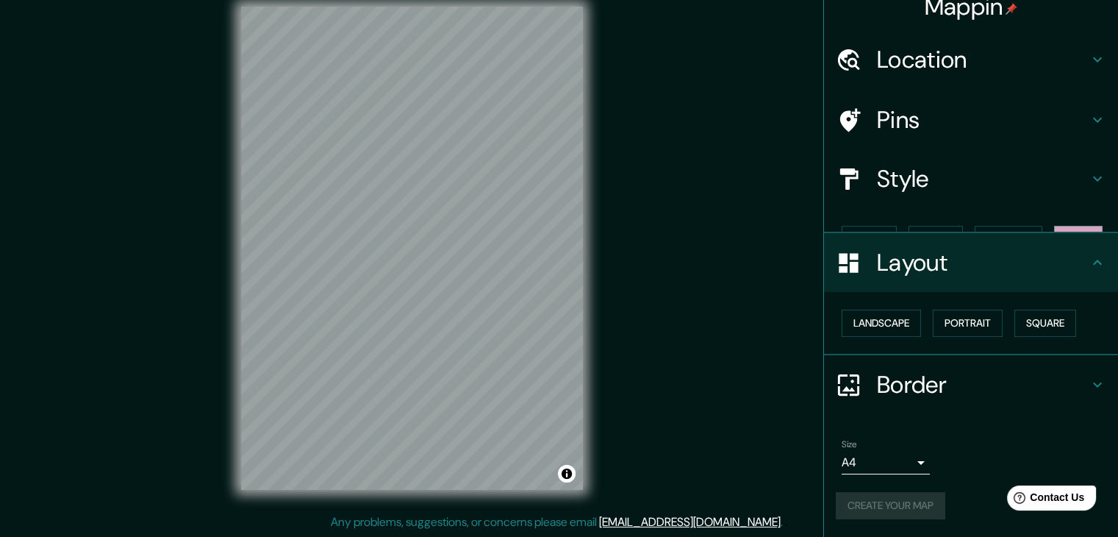
scroll to position [0, 0]
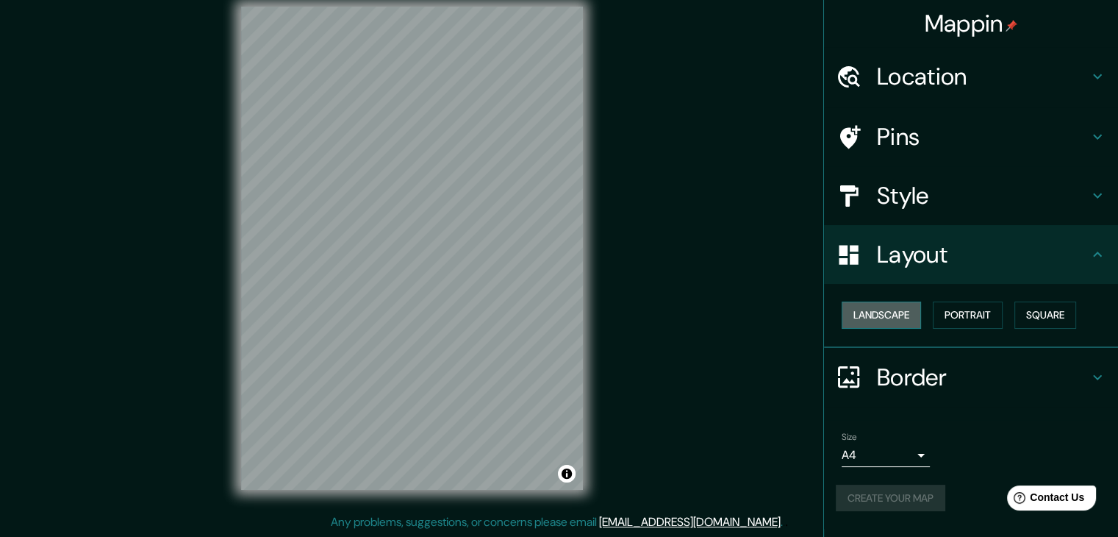
click at [882, 326] on button "Landscape" at bounding box center [881, 314] width 79 height 27
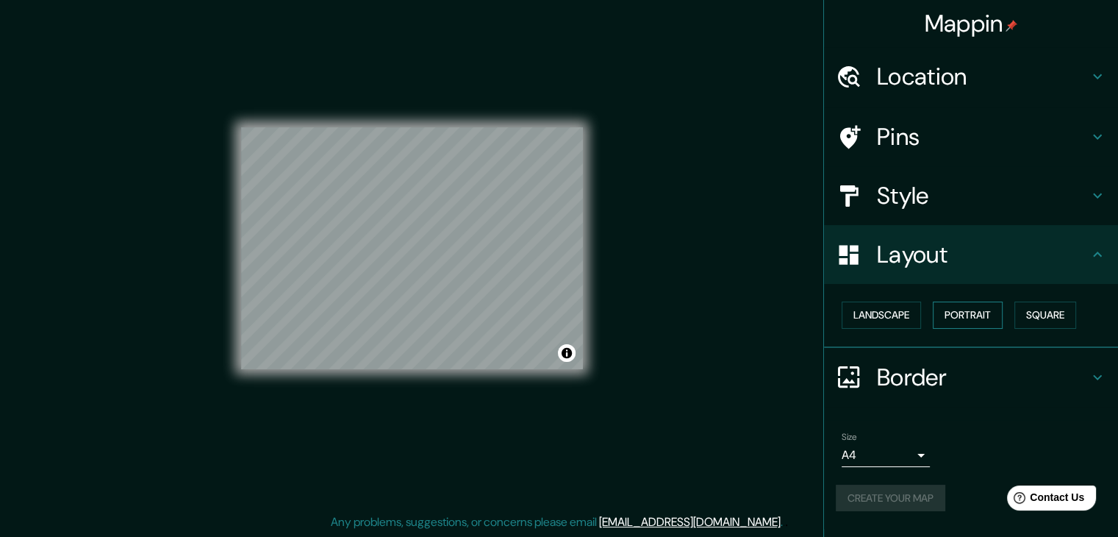
click at [951, 315] on button "Portrait" at bounding box center [968, 314] width 70 height 27
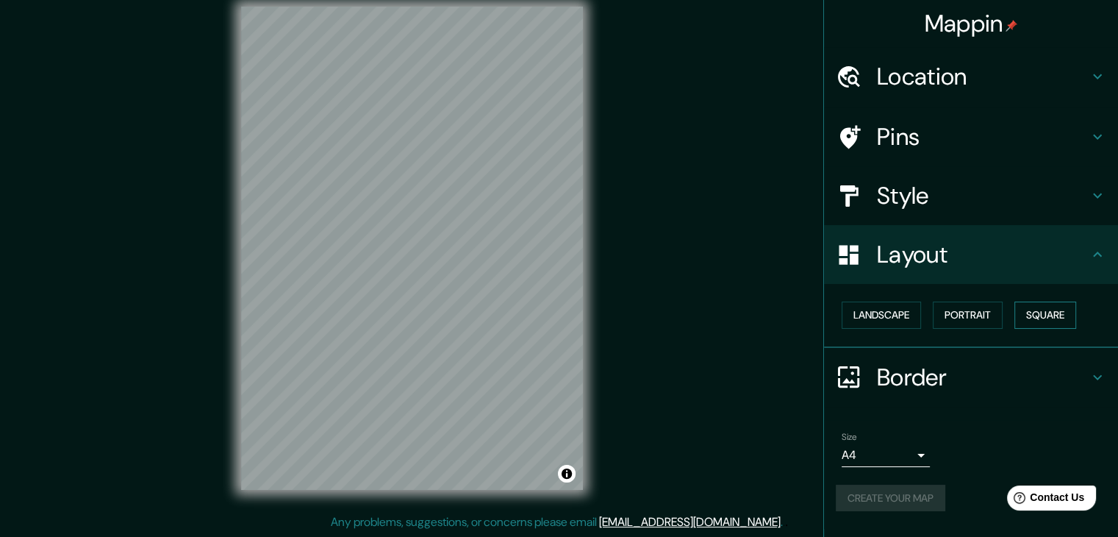
click at [1050, 316] on button "Square" at bounding box center [1046, 314] width 62 height 27
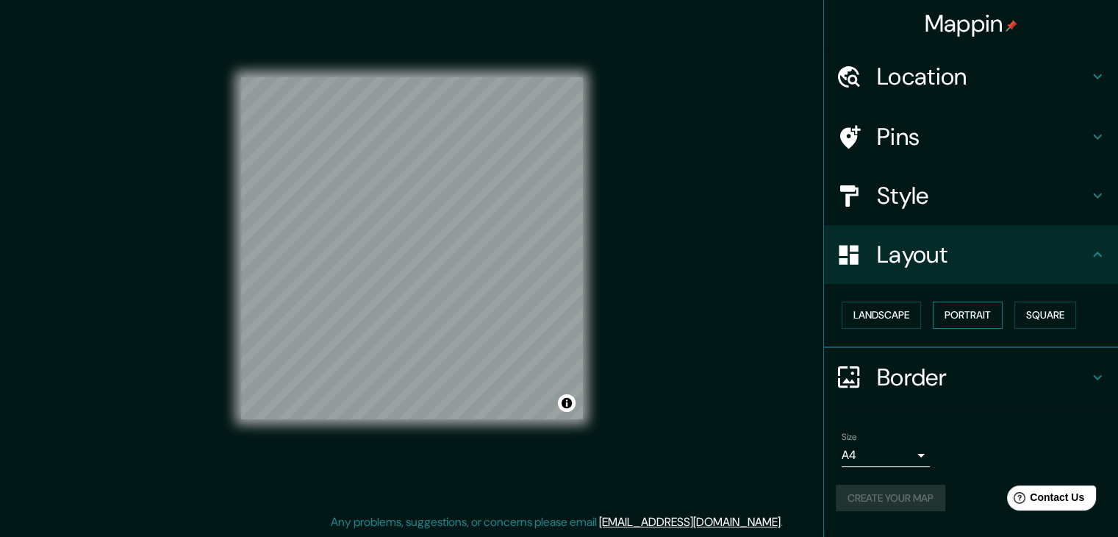
click at [983, 310] on button "Portrait" at bounding box center [968, 314] width 70 height 27
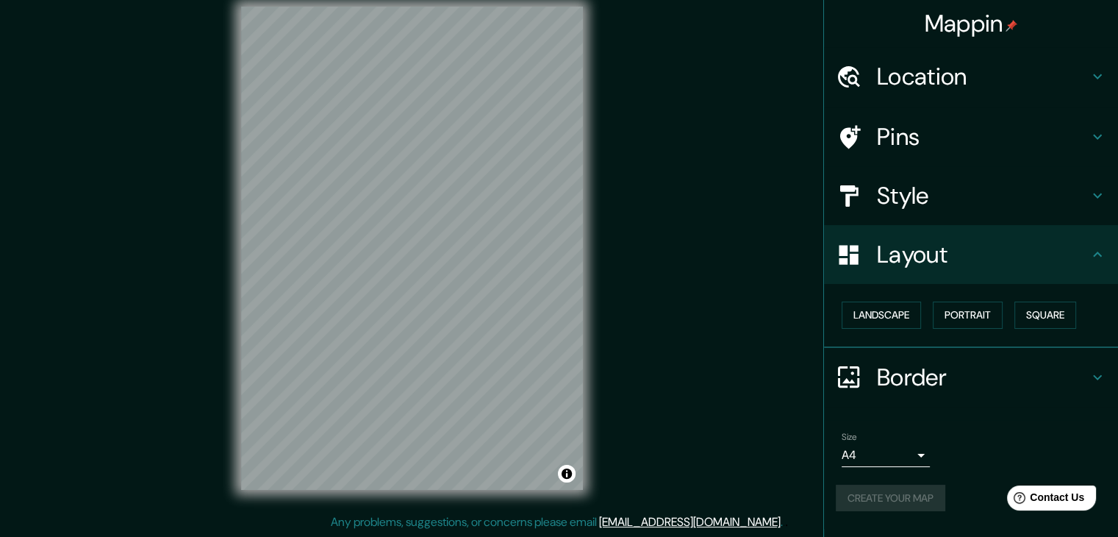
click at [894, 501] on div "Create your map" at bounding box center [971, 498] width 271 height 27
click at [878, 507] on button "Create your map" at bounding box center [891, 498] width 110 height 27
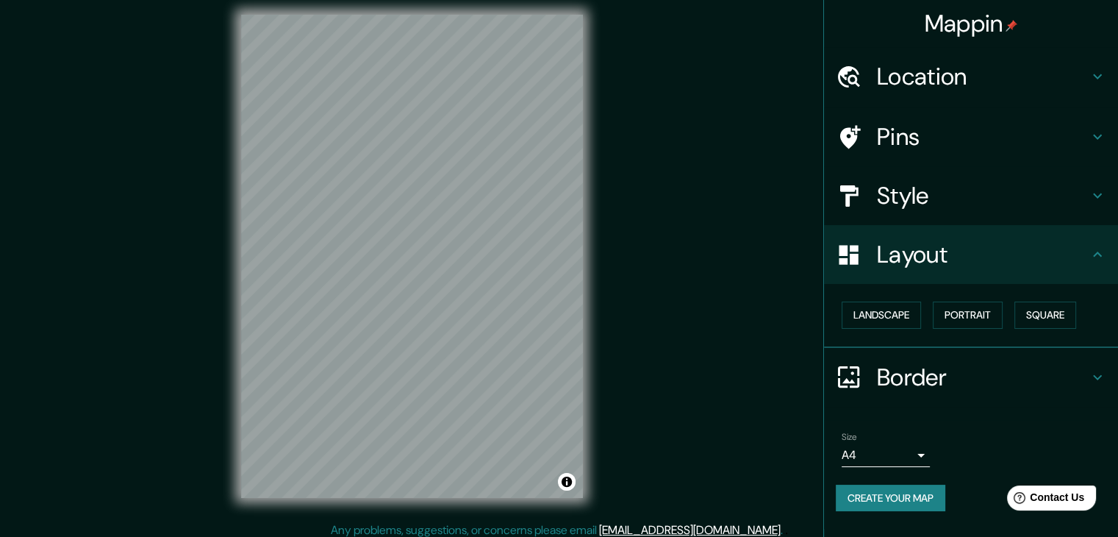
scroll to position [0, 0]
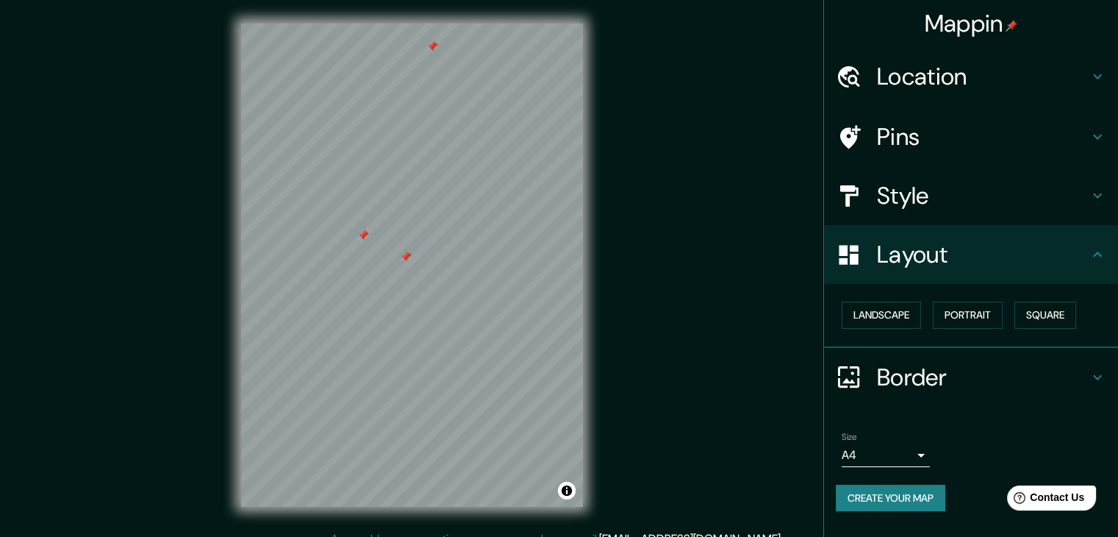
click at [887, 149] on h4 "Pins" at bounding box center [983, 136] width 212 height 29
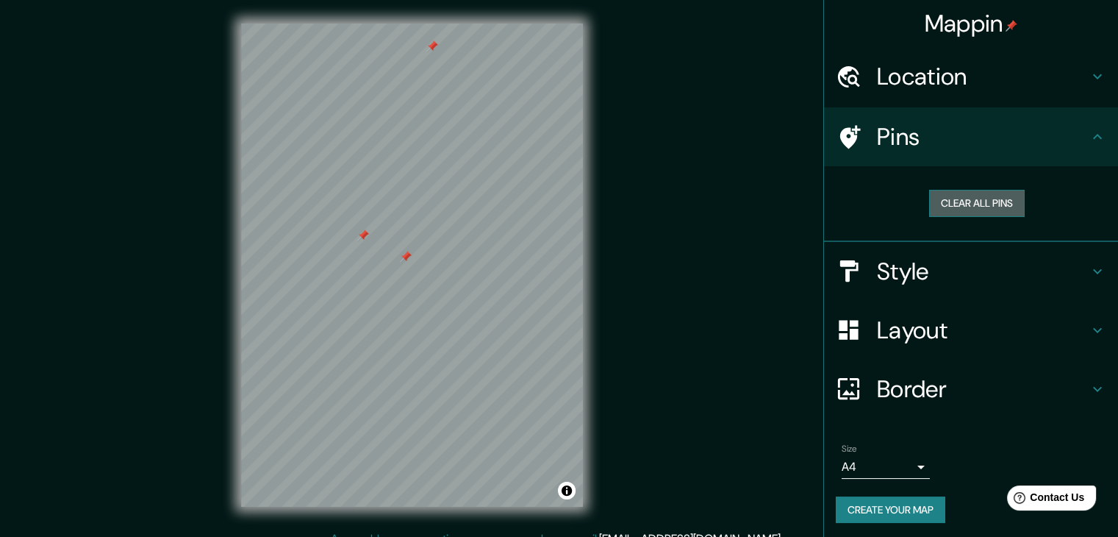
click at [954, 195] on button "Clear all pins" at bounding box center [977, 203] width 96 height 27
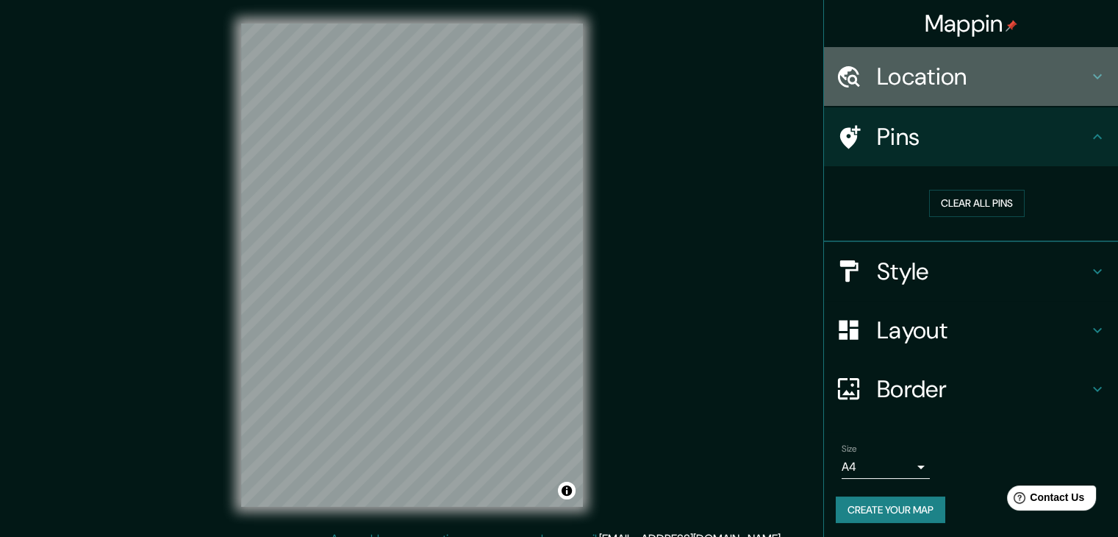
click at [910, 90] on h4 "Location" at bounding box center [983, 76] width 212 height 29
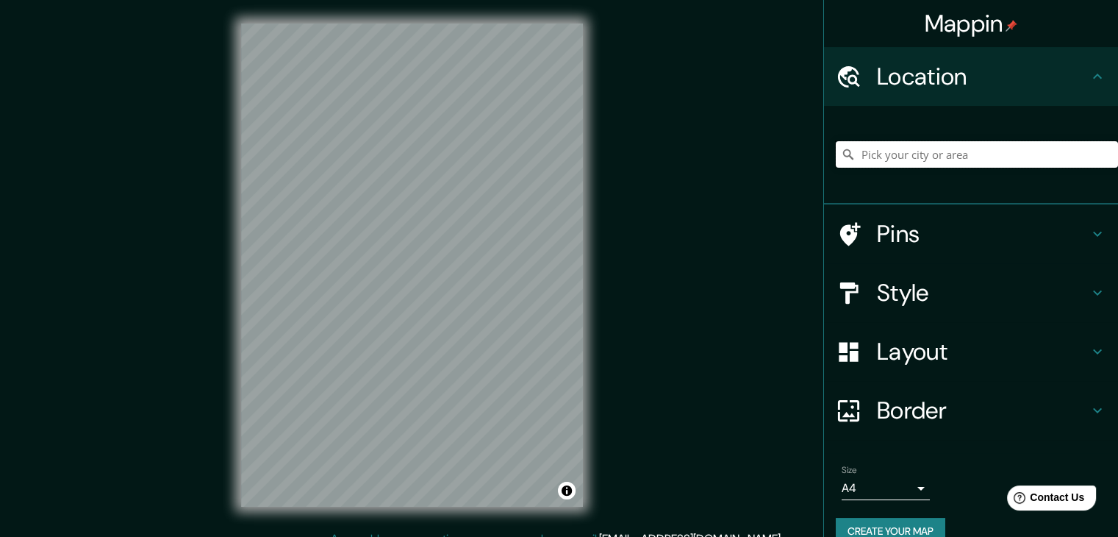
click at [891, 160] on input "Pick your city or area" at bounding box center [977, 154] width 282 height 26
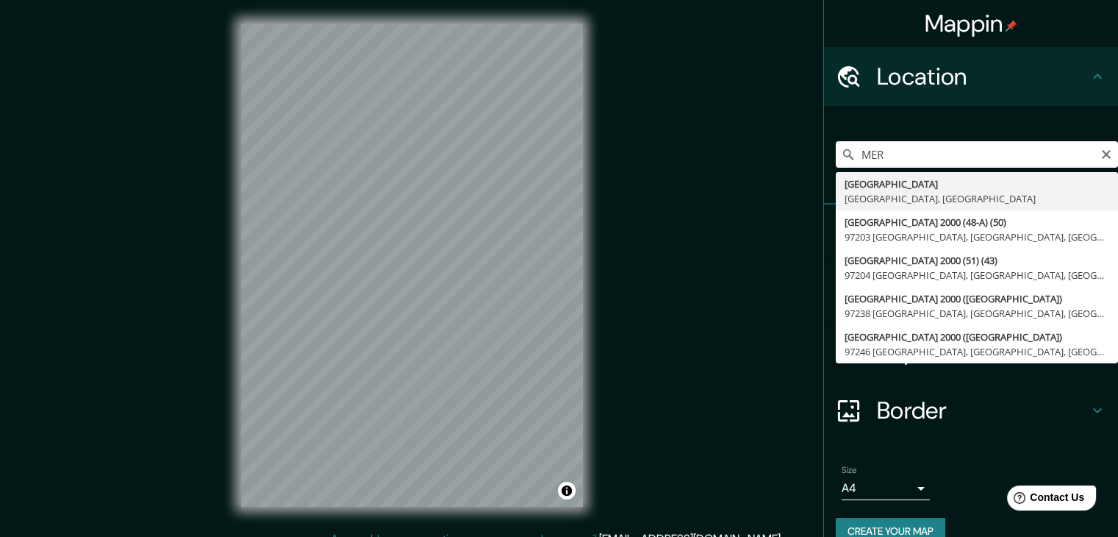
type input "Mérida, Yucatán, Mexico"
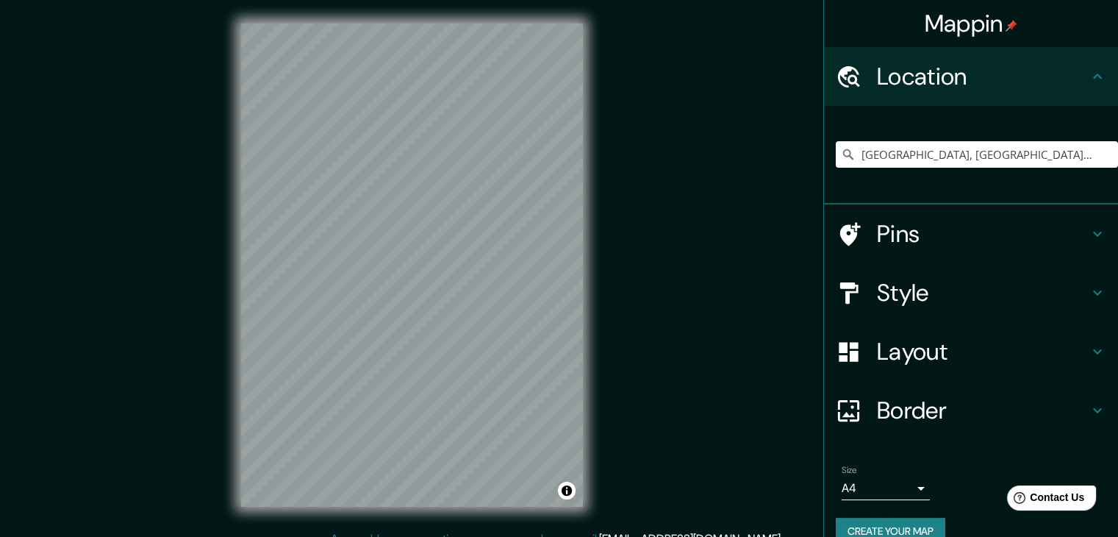
scroll to position [17, 0]
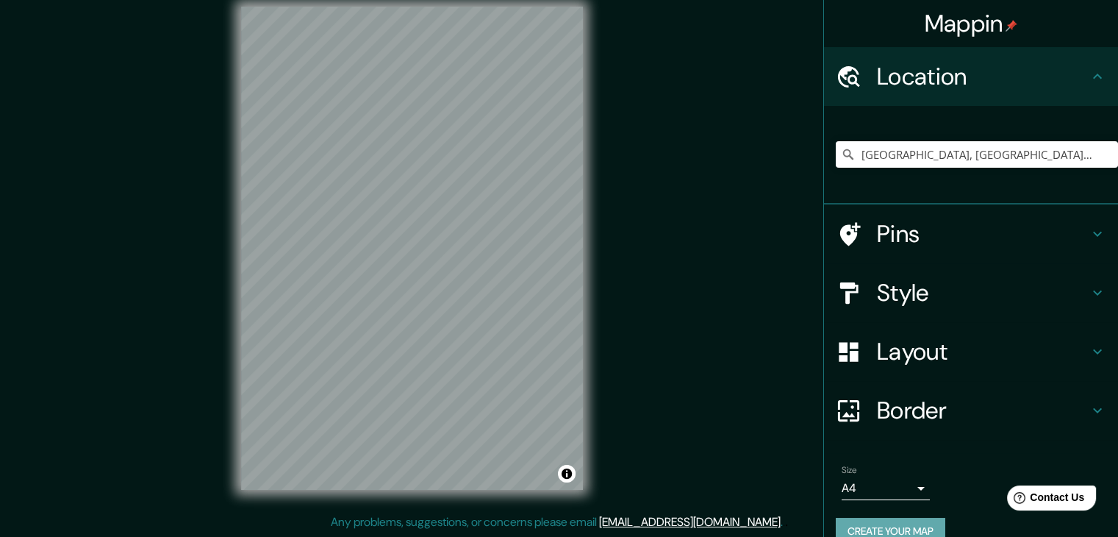
click at [893, 521] on button "Create your map" at bounding box center [891, 531] width 110 height 27
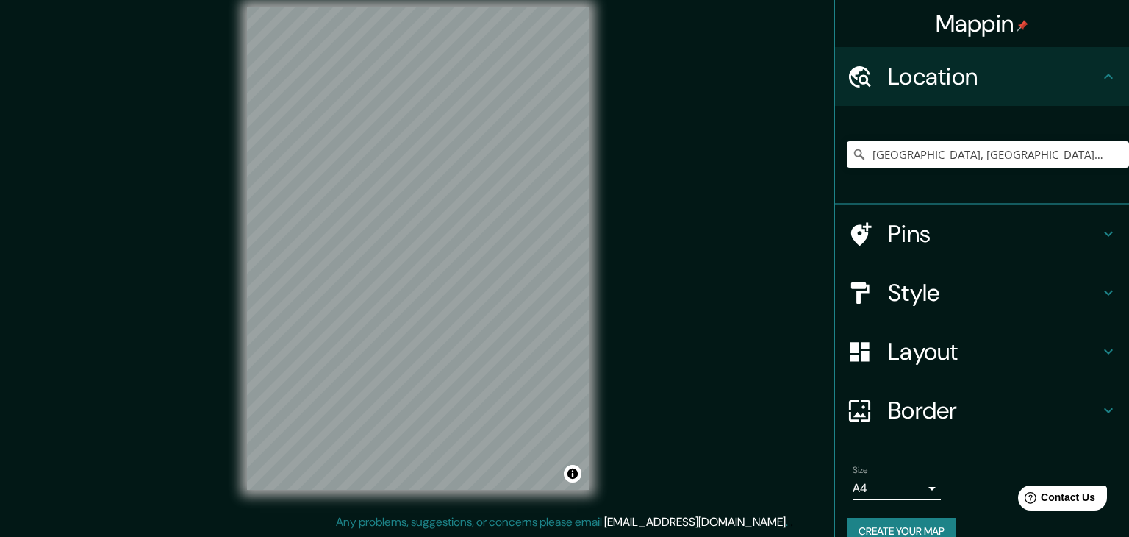
click at [898, 496] on body "Mappin Location Mérida, Yucatán, Mexico Pins Style Layout Border Choose a borde…" at bounding box center [564, 251] width 1129 height 537
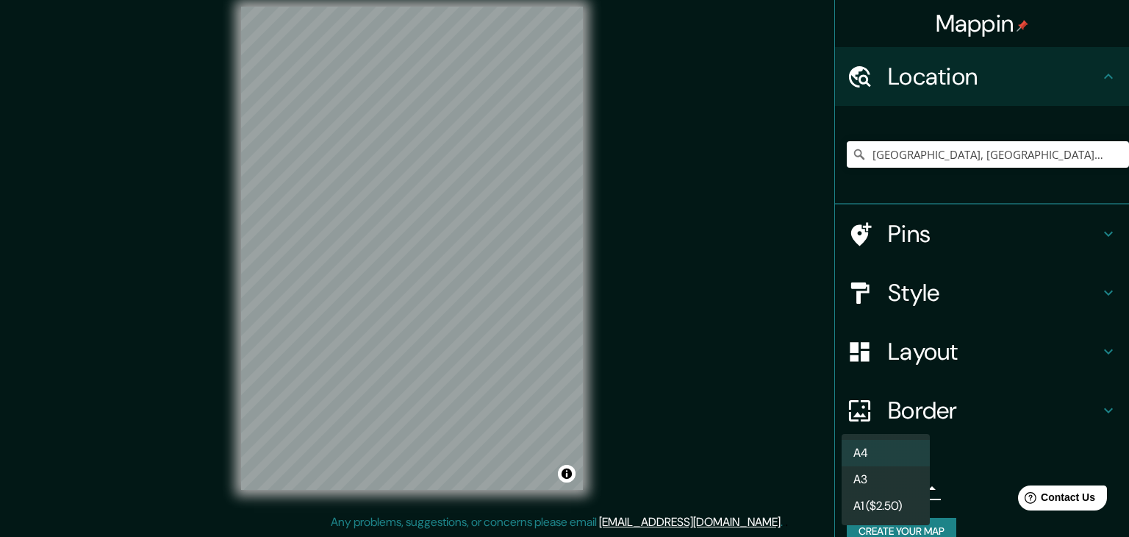
click at [891, 474] on li "A3" at bounding box center [886, 479] width 88 height 26
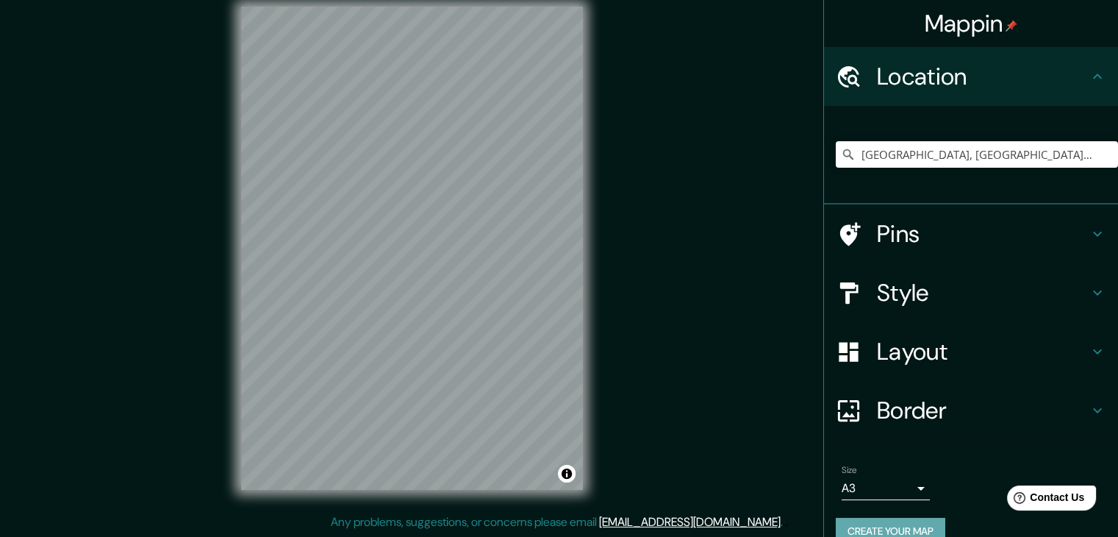
click at [891, 522] on button "Create your map" at bounding box center [891, 531] width 110 height 27
click at [570, 479] on button "Toggle attribution" at bounding box center [567, 474] width 18 height 18
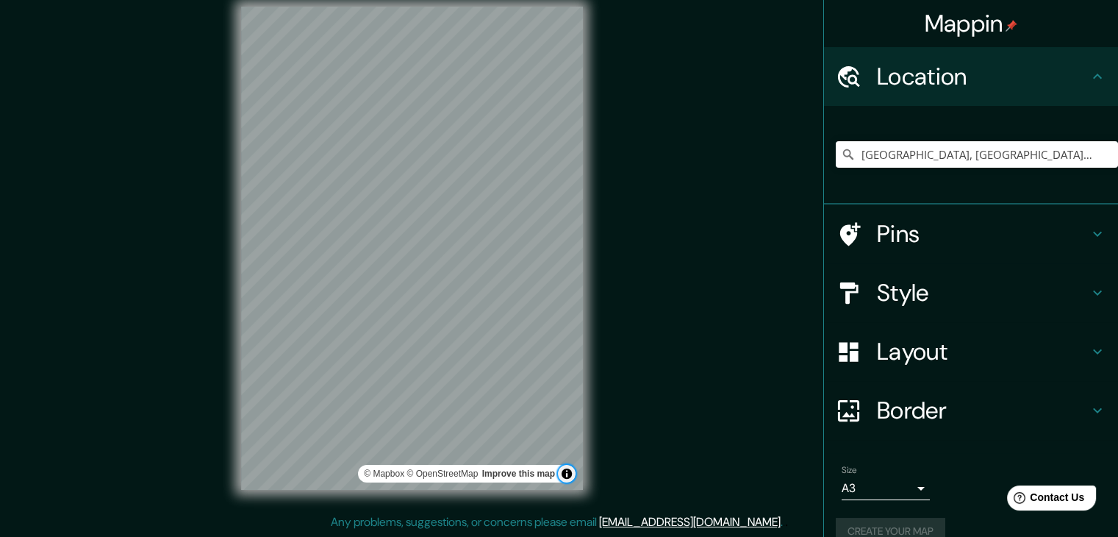
click at [570, 479] on button "Toggle attribution" at bounding box center [567, 474] width 18 height 18
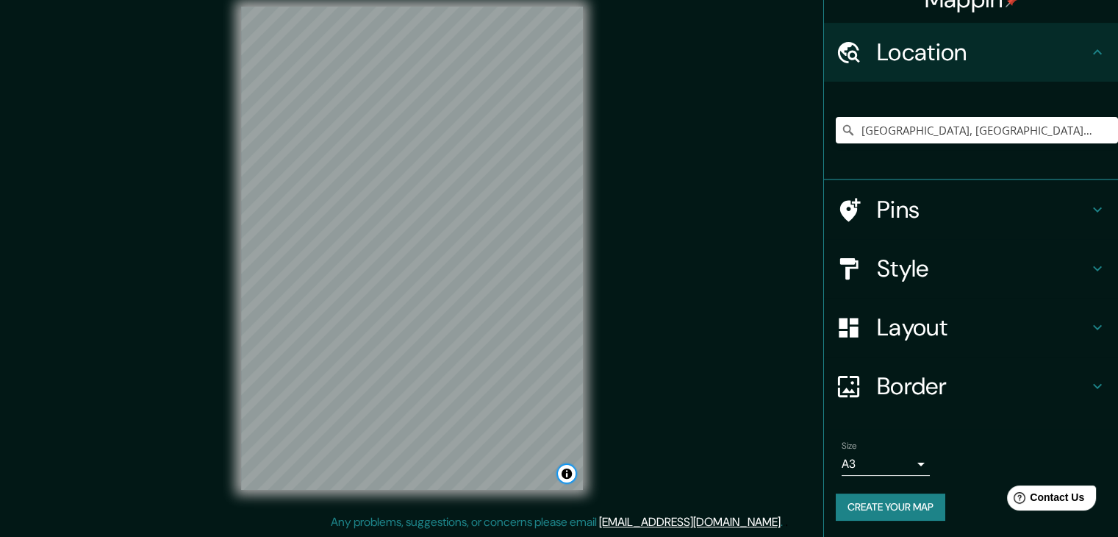
scroll to position [25, 0]
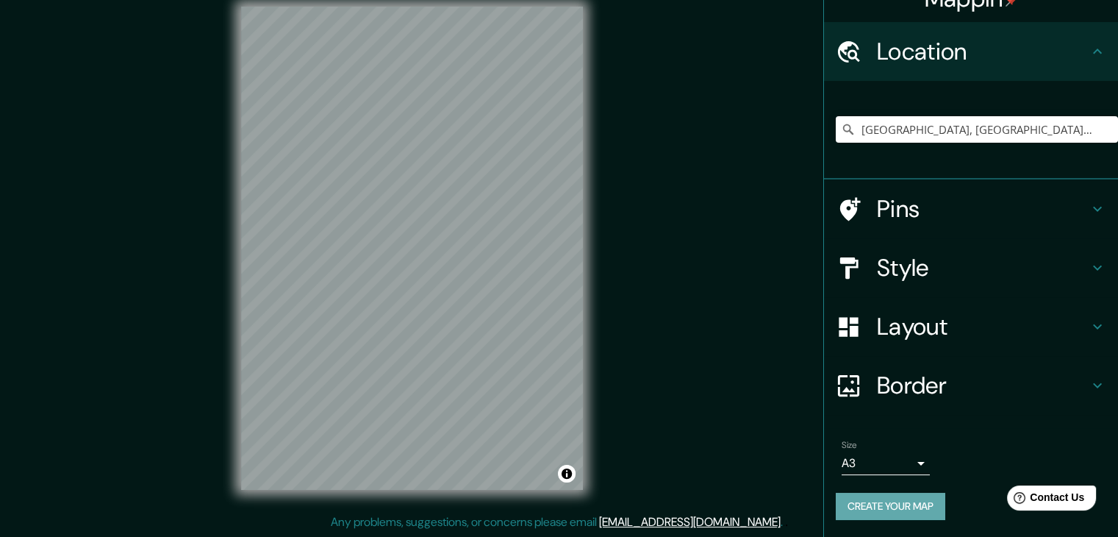
click at [894, 504] on button "Create your map" at bounding box center [891, 506] width 110 height 27
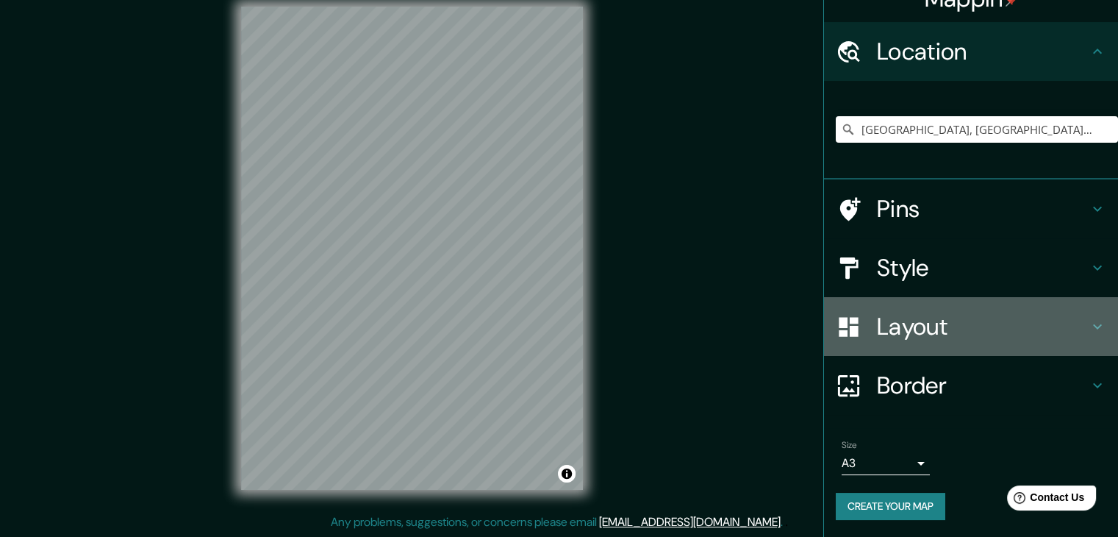
click at [906, 339] on h4 "Layout" at bounding box center [983, 326] width 212 height 29
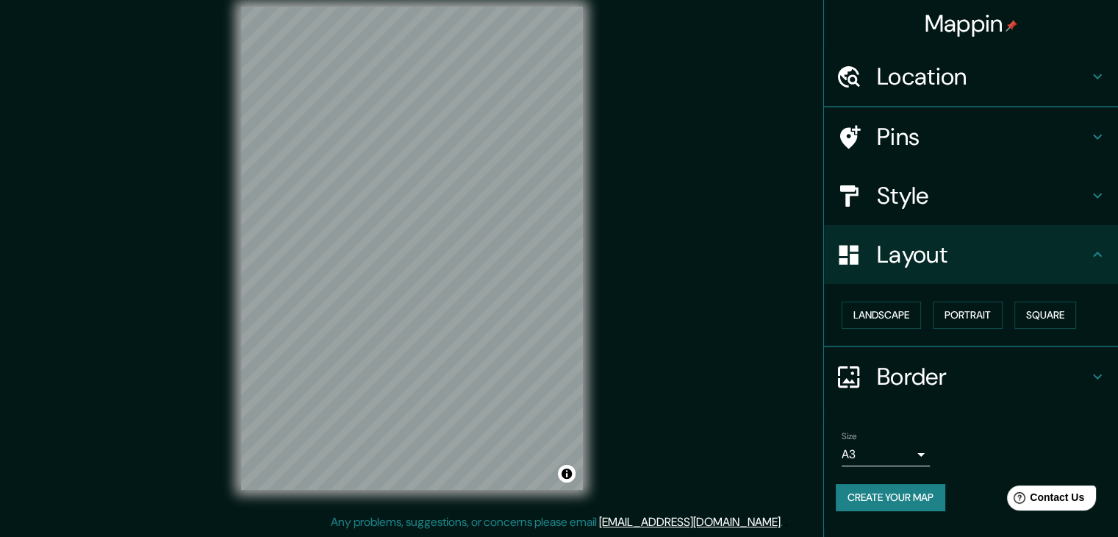
scroll to position [0, 0]
click at [976, 27] on h4 "Mappin" at bounding box center [971, 23] width 93 height 29
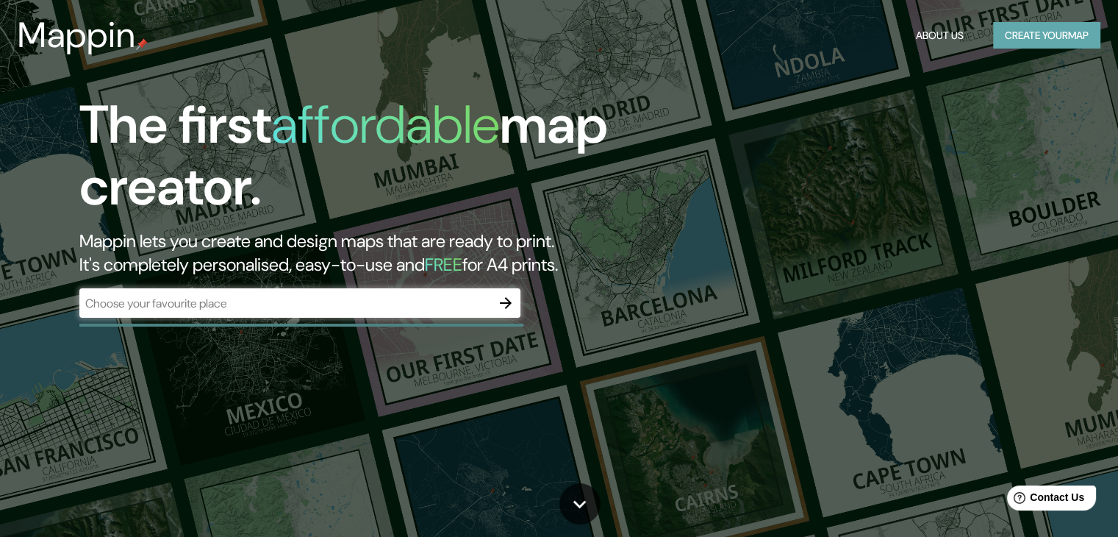
click at [1032, 32] on button "Create your map" at bounding box center [1046, 35] width 107 height 27
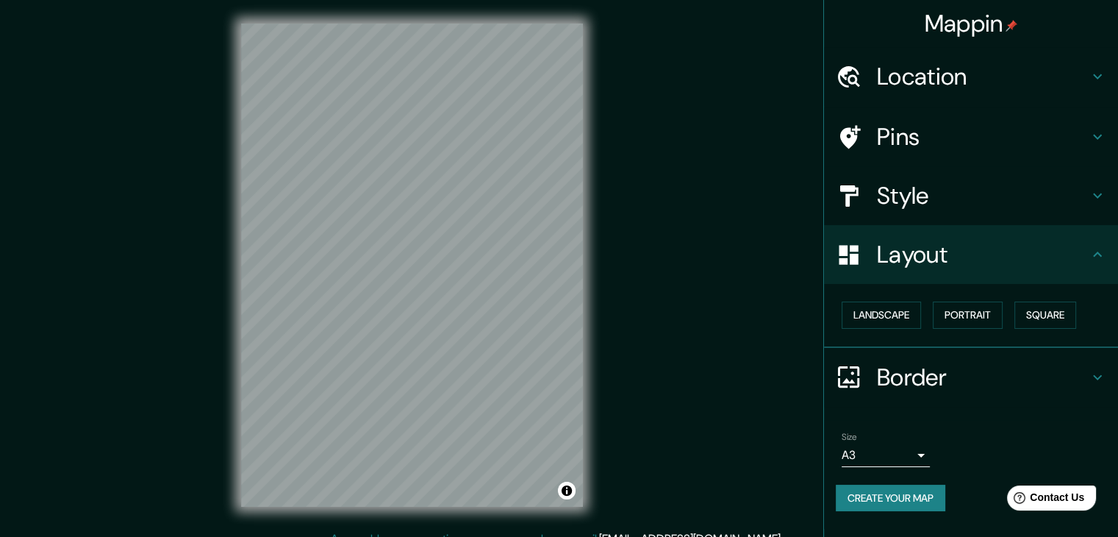
click at [881, 482] on div "Size A3 a4 Create your map" at bounding box center [971, 475] width 271 height 98
click at [873, 490] on button "Create your map" at bounding box center [891, 498] width 110 height 27
click at [1045, 506] on div "Help Contact Us" at bounding box center [1052, 498] width 93 height 26
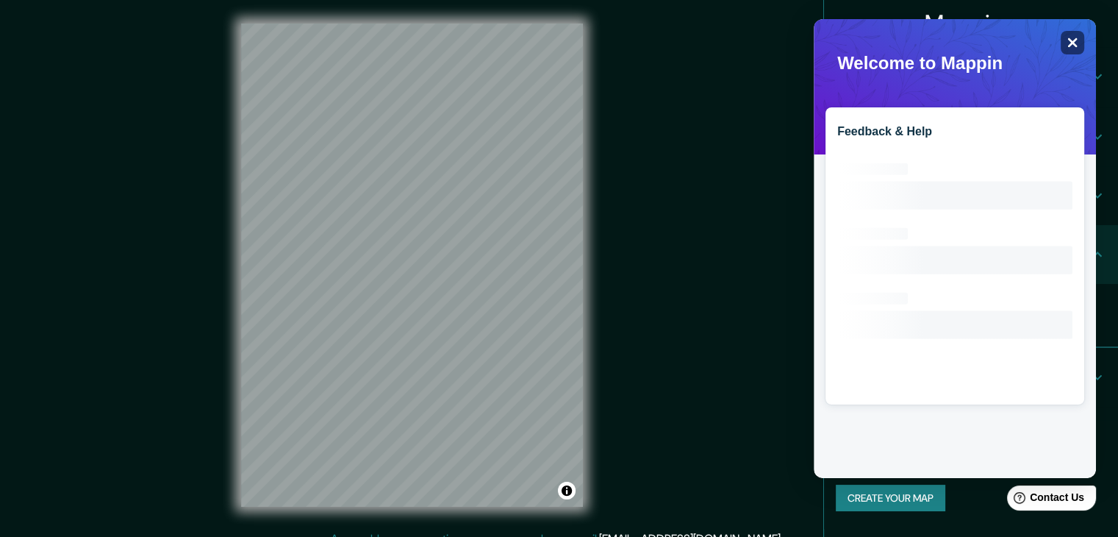
click at [1077, 43] on icon "Close" at bounding box center [1072, 42] width 11 height 11
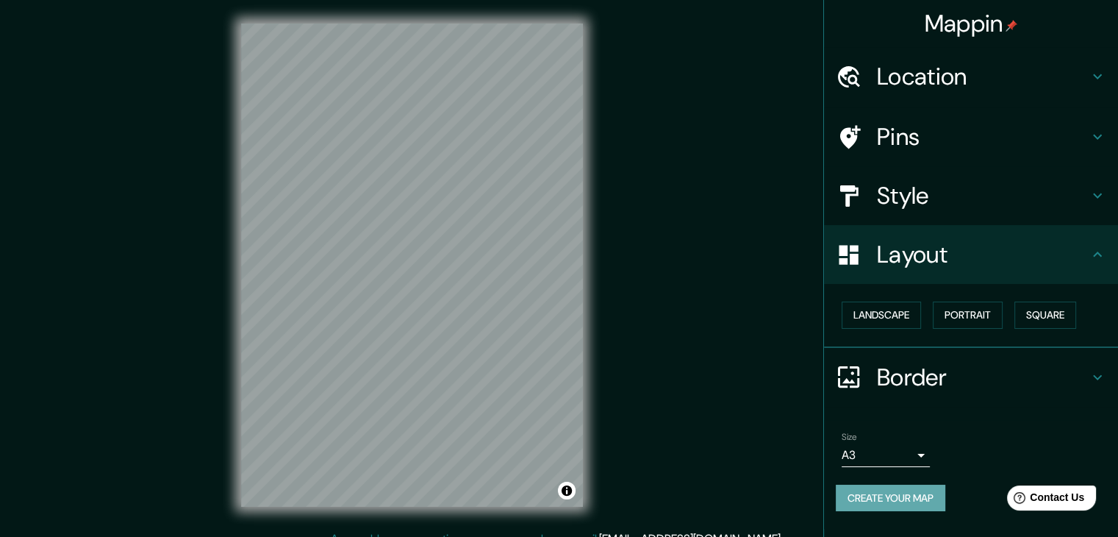
click at [929, 496] on button "Create your map" at bounding box center [891, 498] width 110 height 27
click at [929, 495] on div "Create your map" at bounding box center [971, 498] width 271 height 27
click at [885, 503] on div "Create your map" at bounding box center [971, 498] width 271 height 27
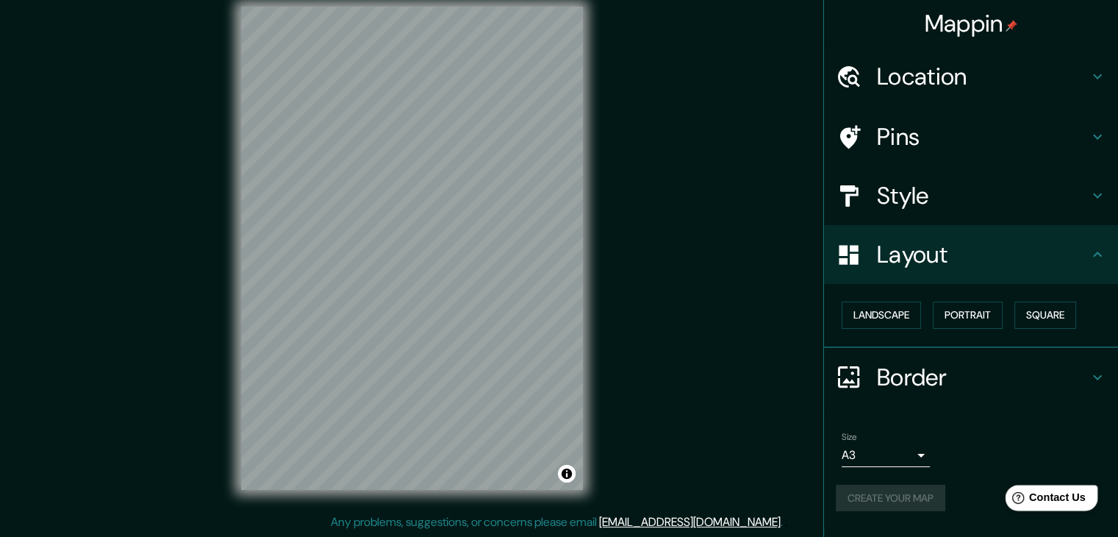
click at [1044, 507] on div "Help Contact Us" at bounding box center [1052, 498] width 93 height 26
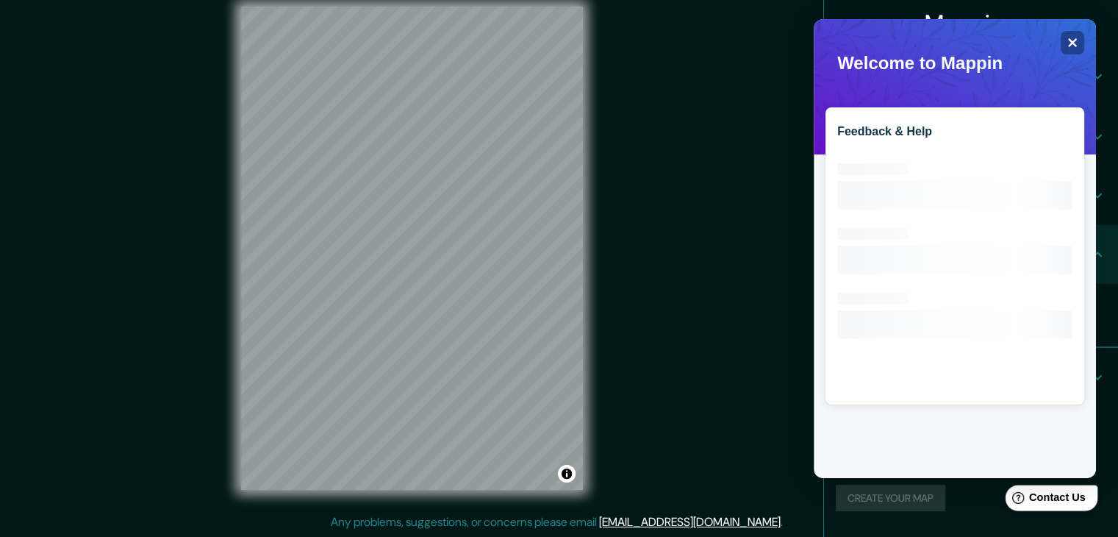
scroll to position [0, 0]
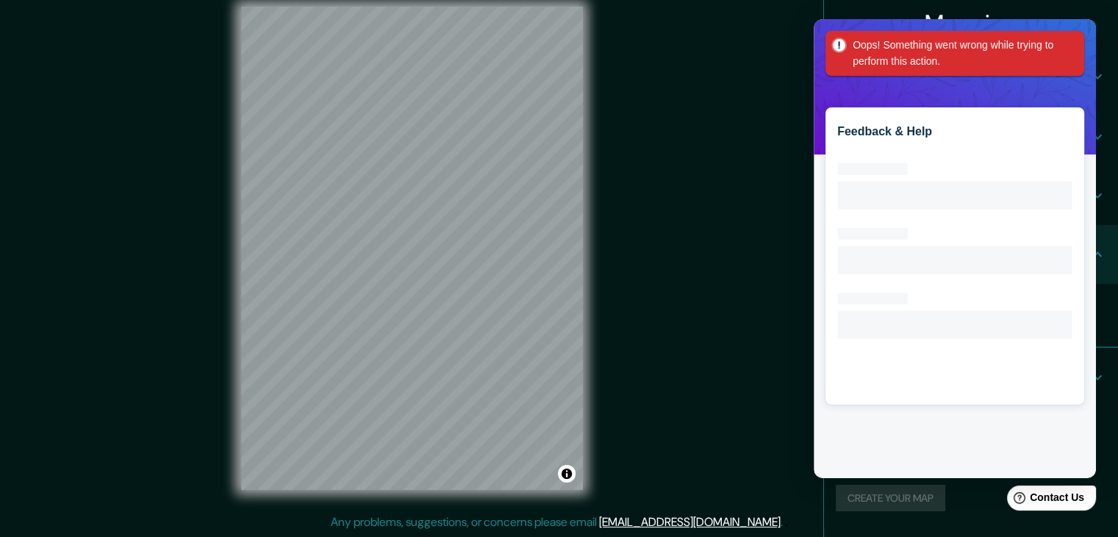
click at [988, 54] on div "Oops! Something went wrong while trying to perform this action." at bounding box center [958, 53] width 211 height 33
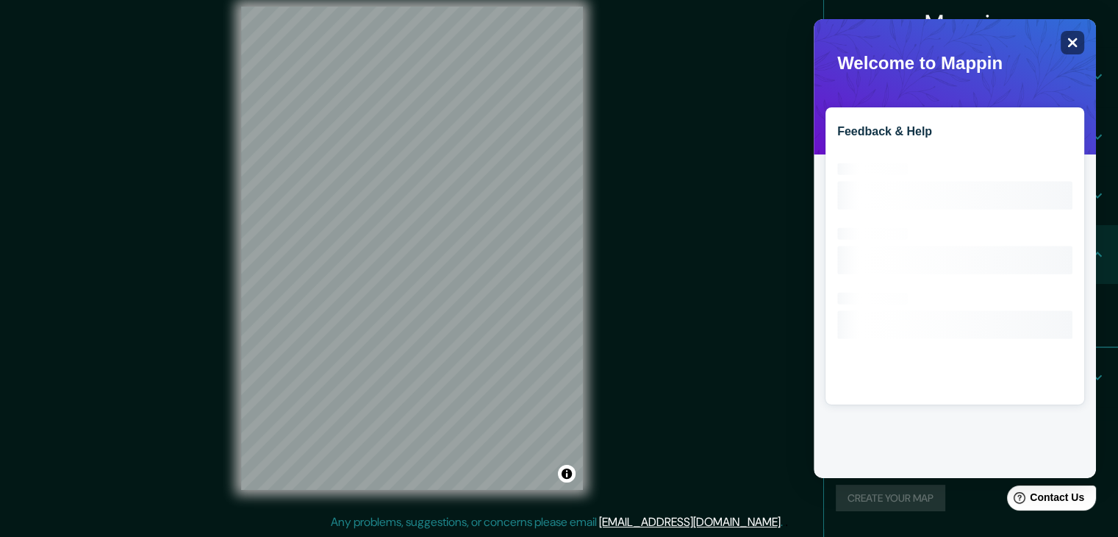
click at [1080, 41] on div "Close" at bounding box center [1073, 43] width 24 height 24
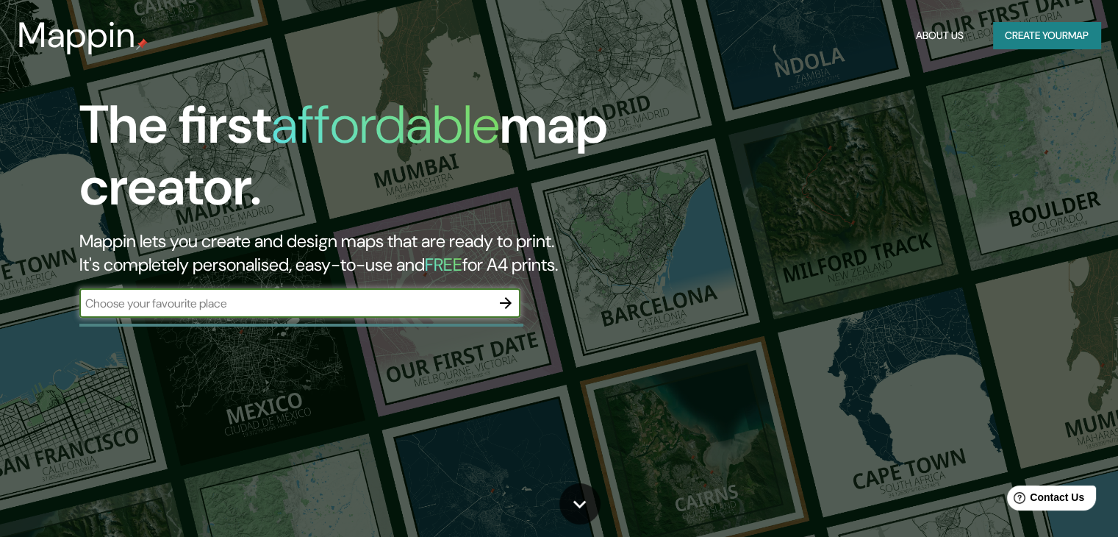
click at [505, 299] on icon "button" at bounding box center [506, 303] width 18 height 18
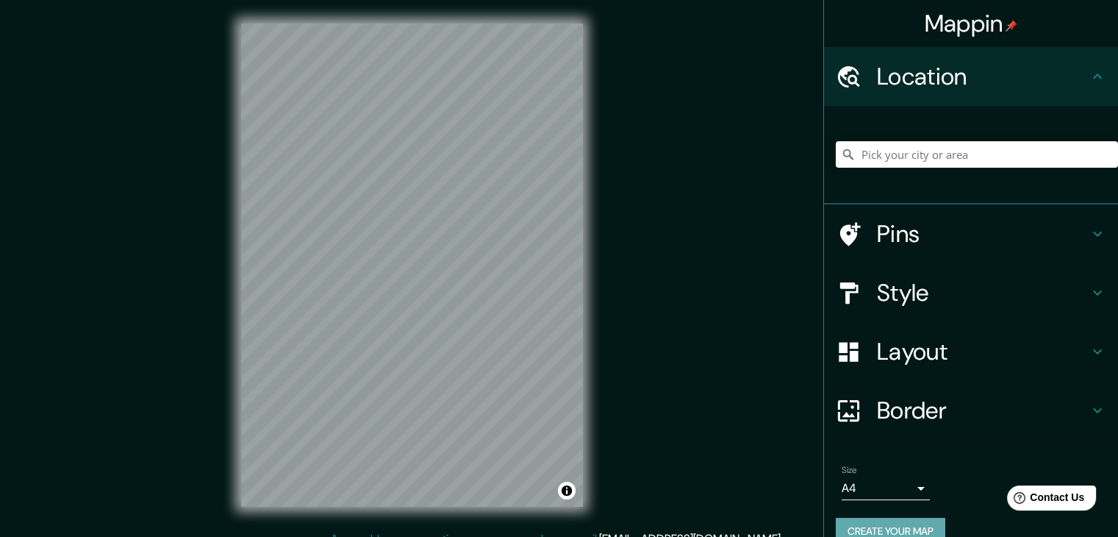
click at [882, 526] on button "Create your map" at bounding box center [891, 531] width 110 height 27
click at [872, 518] on button "Create your map" at bounding box center [891, 531] width 110 height 27
click at [735, 465] on div "Mappin Location Pins Style Layout Border Choose a border. Hint : you can make l…" at bounding box center [559, 277] width 1118 height 554
click at [362, 512] on div "© Mapbox © OpenStreetMap Improve this map" at bounding box center [412, 265] width 389 height 530
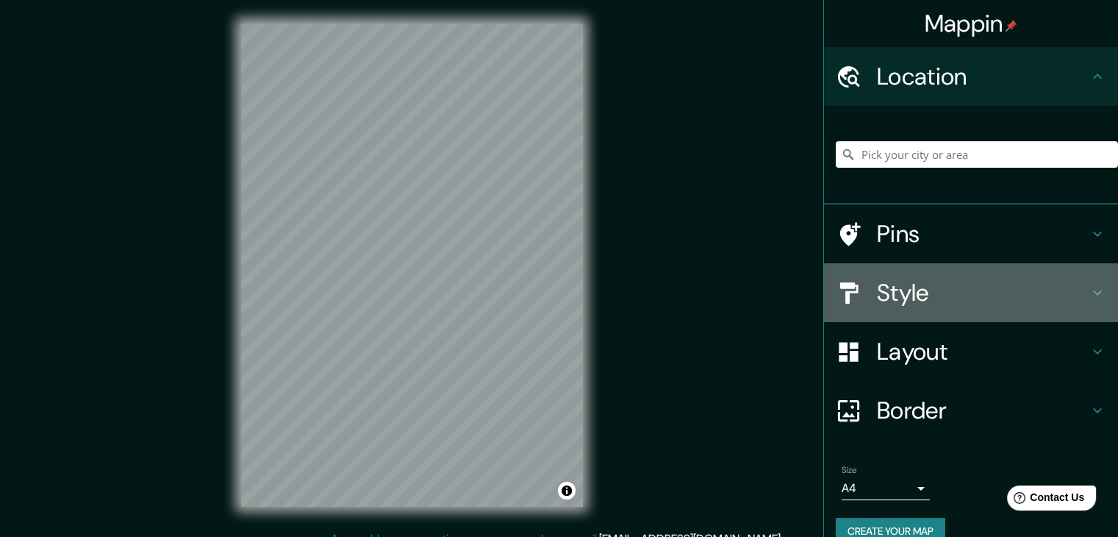
click at [903, 290] on h4 "Style" at bounding box center [983, 292] width 212 height 29
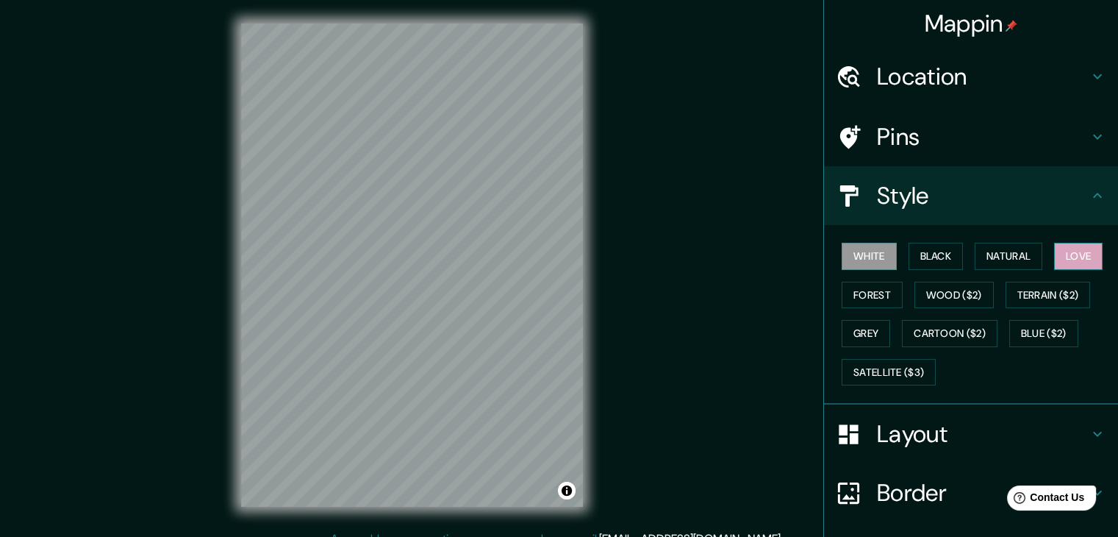
click at [1067, 261] on button "Love" at bounding box center [1078, 256] width 49 height 27
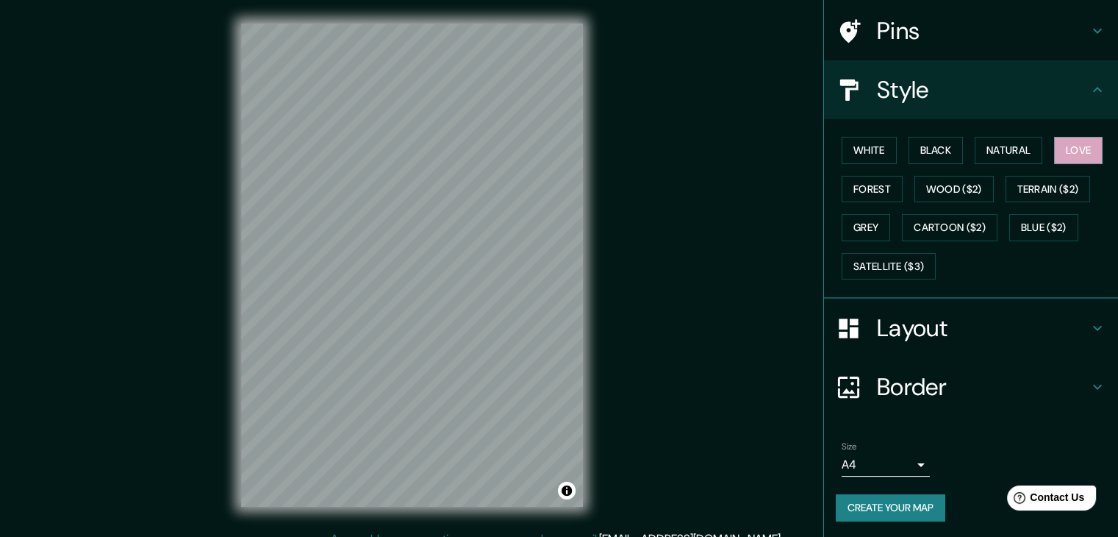
click at [851, 512] on button "Create your map" at bounding box center [891, 507] width 110 height 27
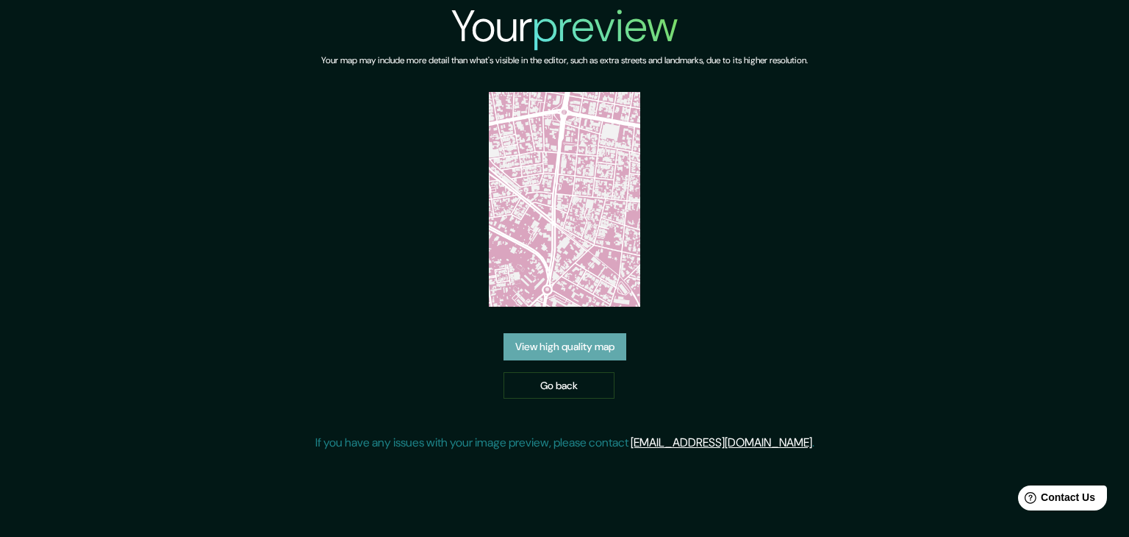
click at [612, 344] on link "View high quality map" at bounding box center [565, 346] width 123 height 27
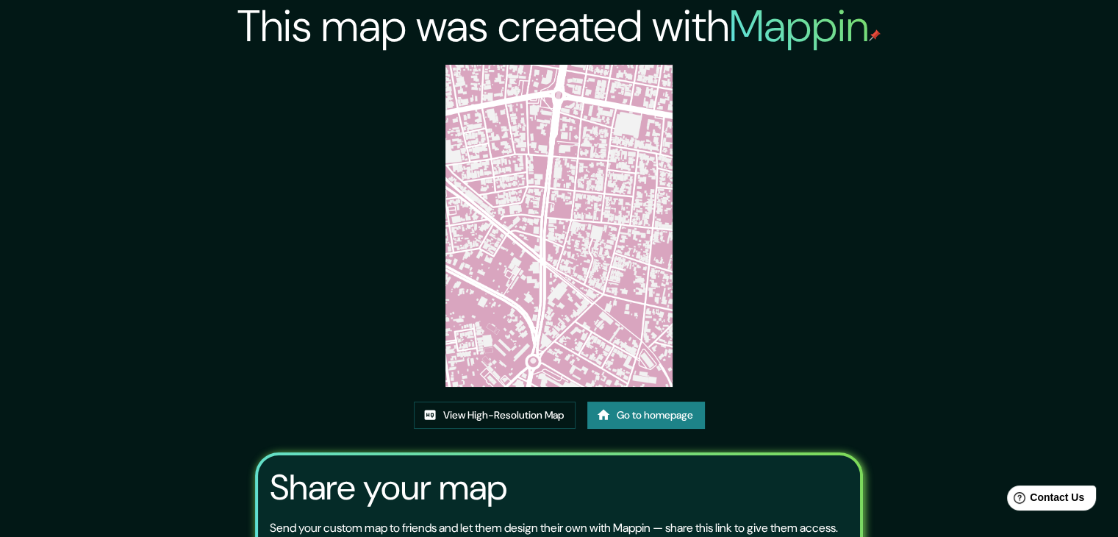
click at [565, 271] on img at bounding box center [560, 226] width 228 height 322
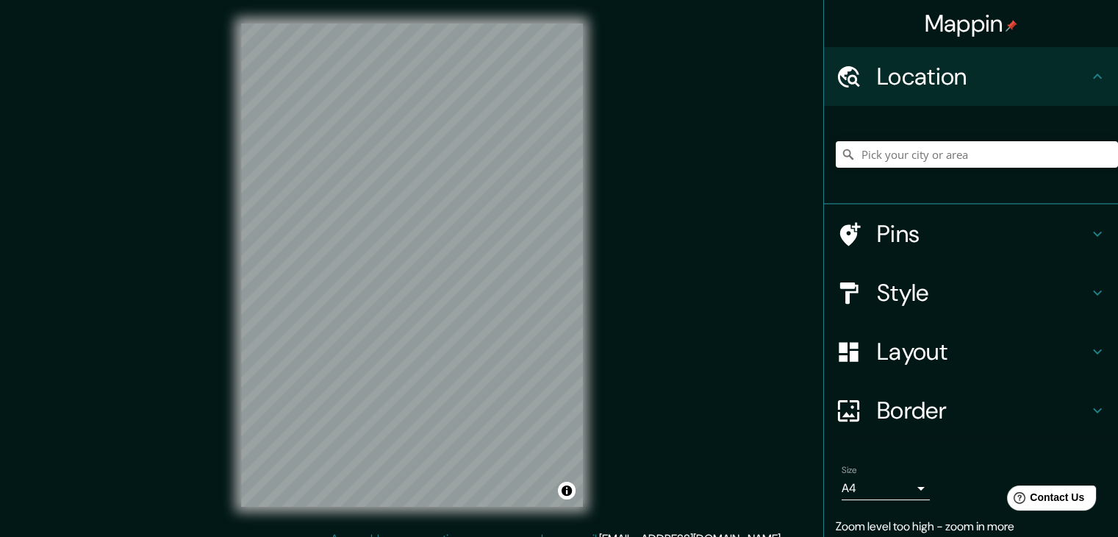
click at [876, 189] on div "Mappin Location Pins Style Layout Border Choose a border. Hint : you can make l…" at bounding box center [559, 277] width 1118 height 554
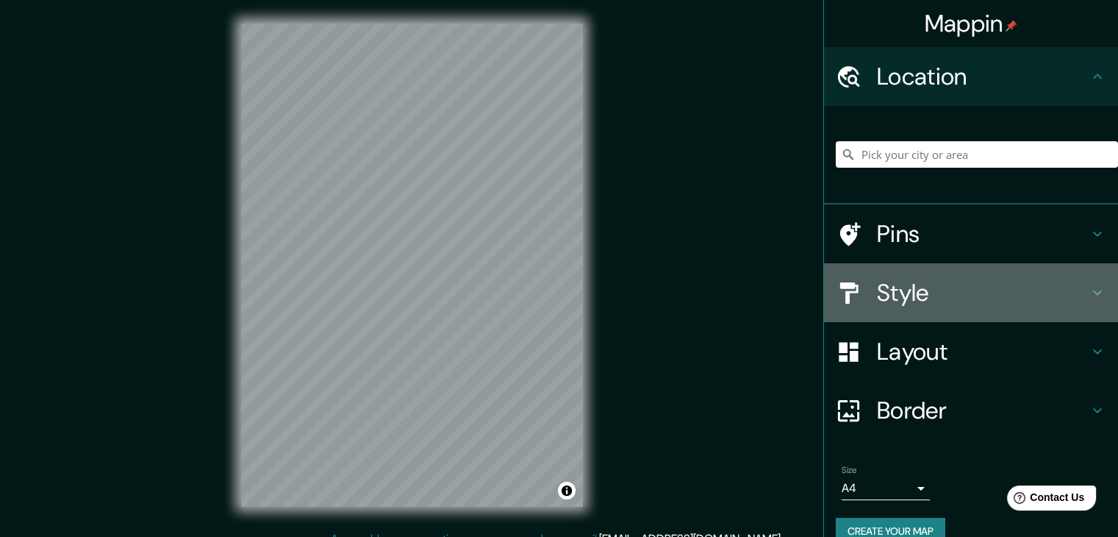
click at [941, 278] on h4 "Style" at bounding box center [983, 292] width 212 height 29
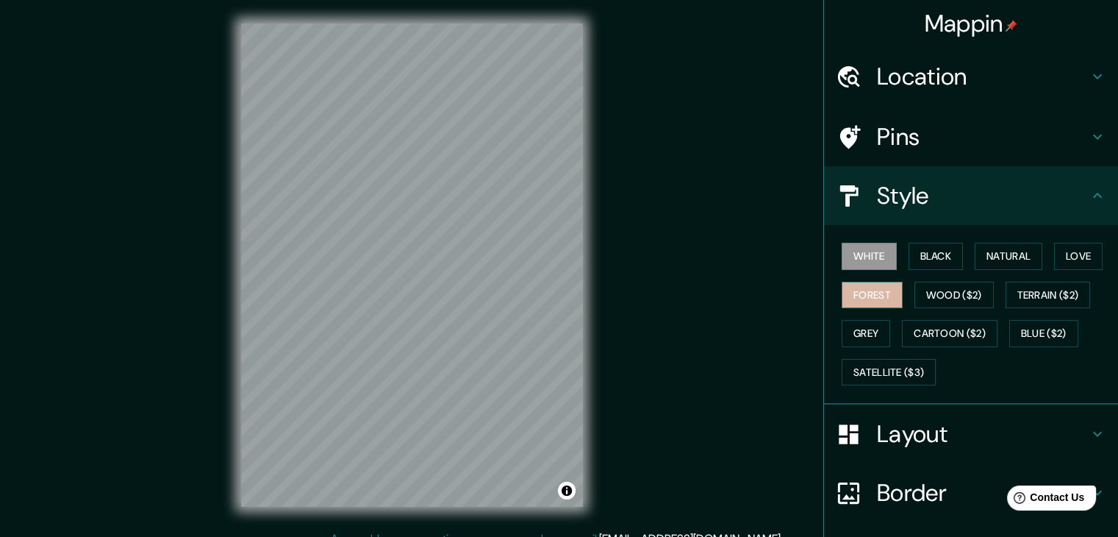
click at [873, 292] on button "Forest" at bounding box center [872, 295] width 61 height 27
click at [867, 258] on button "White" at bounding box center [869, 256] width 55 height 27
click at [276, 536] on html "Mappin Location Pins Style White Black Natural Love Forest Wood ($2) Terrain ($…" at bounding box center [559, 268] width 1118 height 537
click at [923, 257] on button "Black" at bounding box center [936, 256] width 55 height 27
click at [871, 255] on button "White" at bounding box center [869, 256] width 55 height 27
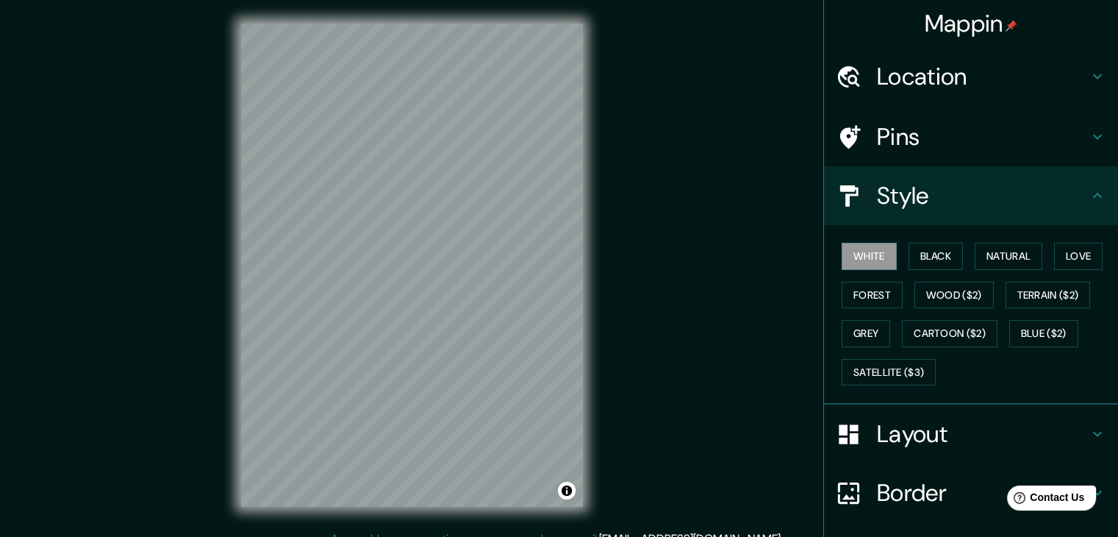
scroll to position [106, 0]
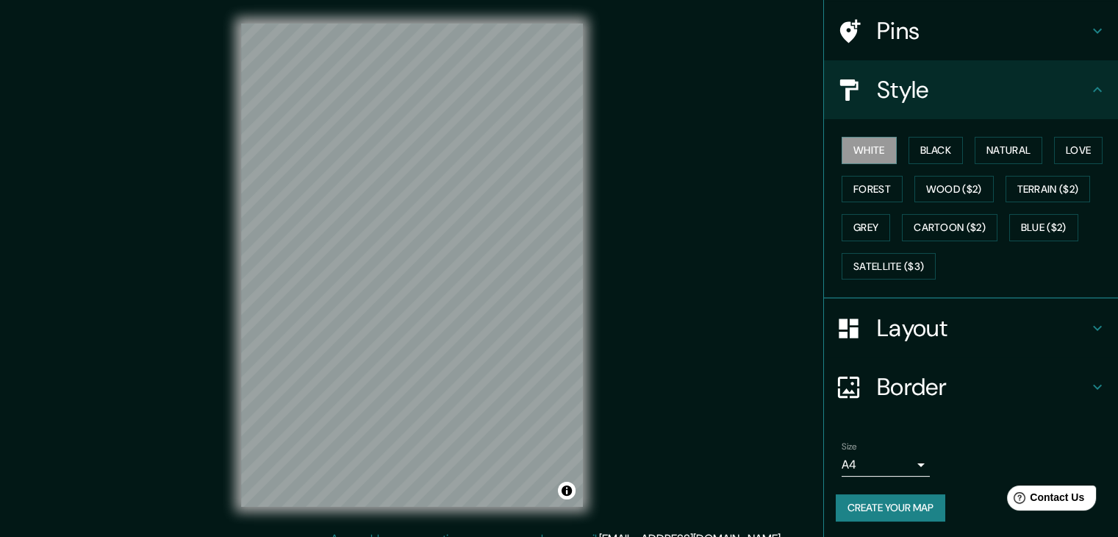
click at [862, 499] on button "Create your map" at bounding box center [891, 507] width 110 height 27
